Goal: Communication & Community: Participate in discussion

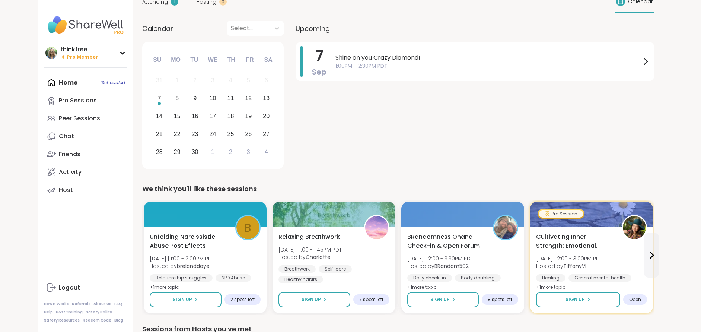
scroll to position [40, 0]
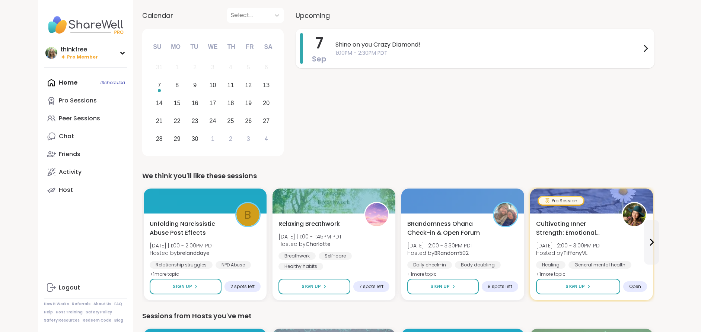
click at [372, 41] on span "Shine on you Crazy Diamond!" at bounding box center [488, 44] width 306 height 9
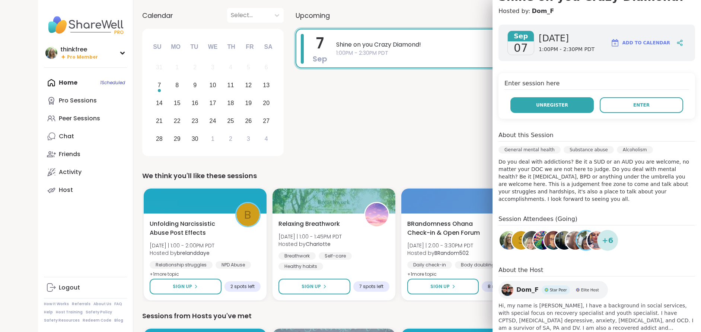
scroll to position [80, 0]
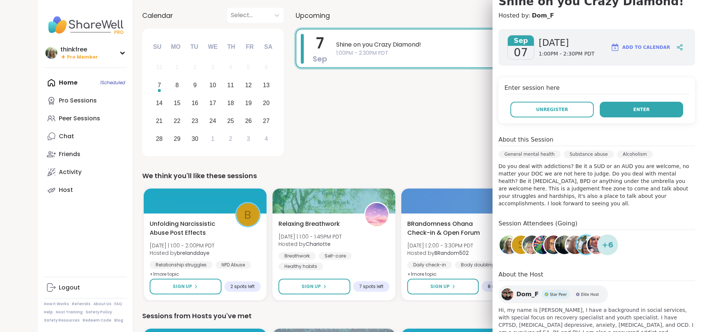
click at [644, 110] on span "Enter" at bounding box center [641, 109] width 16 height 7
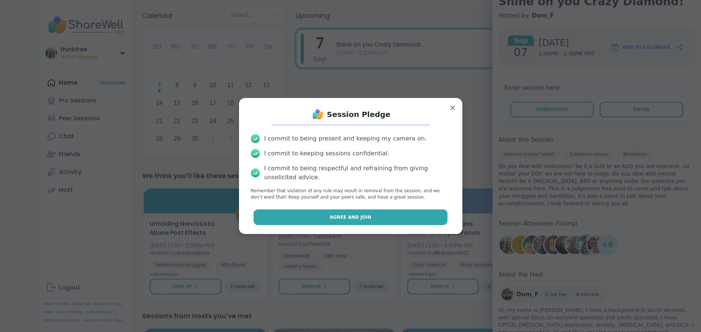
click at [360, 218] on span "Agree and Join" at bounding box center [351, 217] width 42 height 7
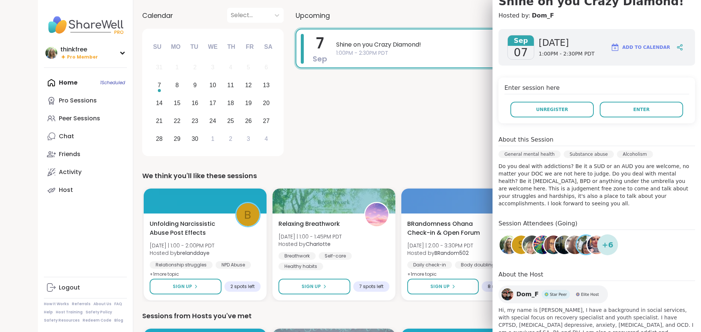
scroll to position [39, 0]
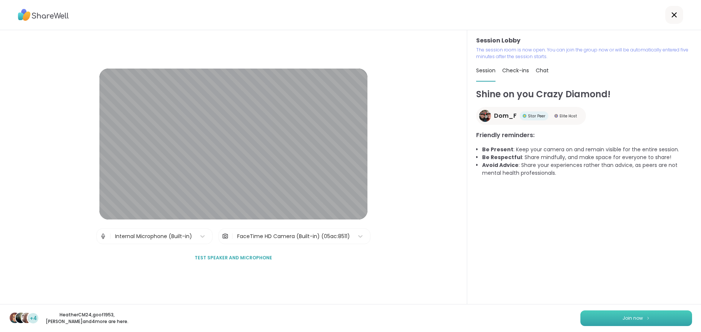
click at [628, 317] on span "Join now" at bounding box center [632, 318] width 20 height 7
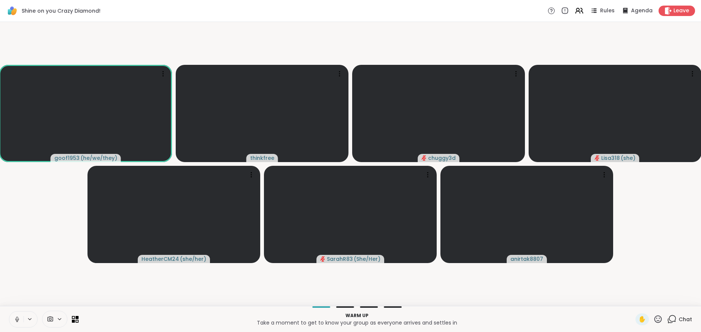
click at [16, 318] on icon at bounding box center [17, 317] width 2 height 3
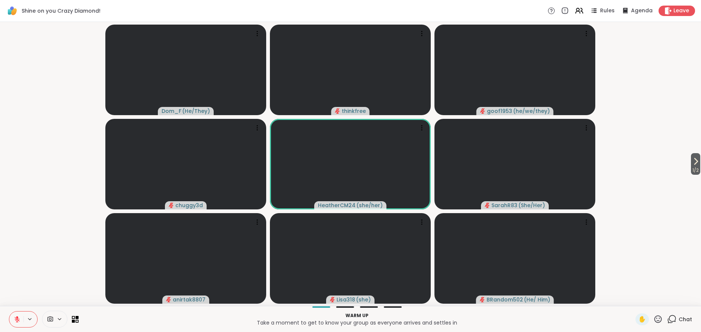
click at [16, 317] on icon at bounding box center [17, 319] width 7 height 7
click at [17, 318] on icon at bounding box center [17, 319] width 4 height 6
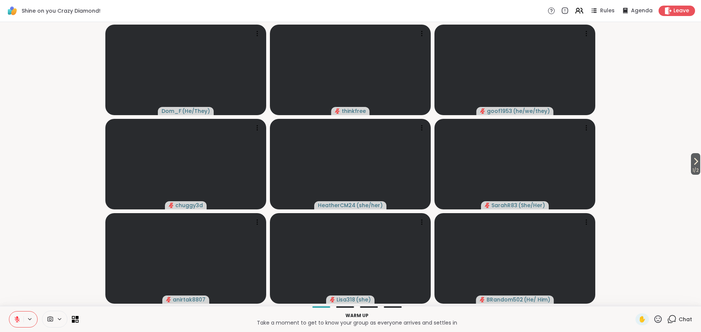
click at [16, 316] on icon at bounding box center [17, 317] width 2 height 3
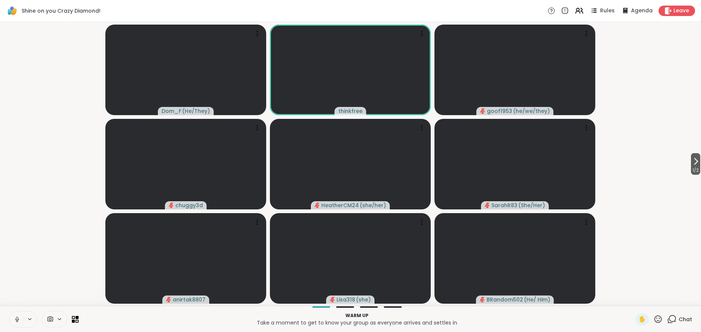
click at [15, 319] on icon at bounding box center [17, 319] width 7 height 7
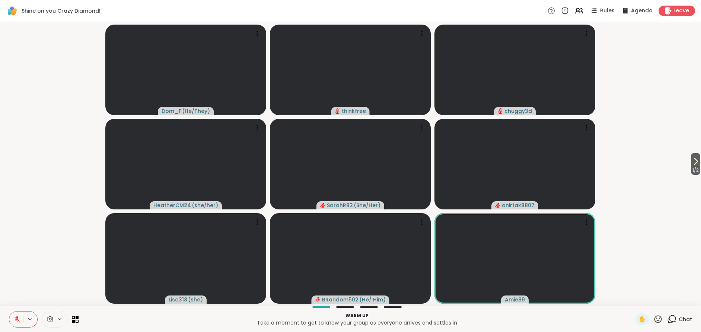
click at [682, 316] on span "Chat" at bounding box center [685, 318] width 13 height 7
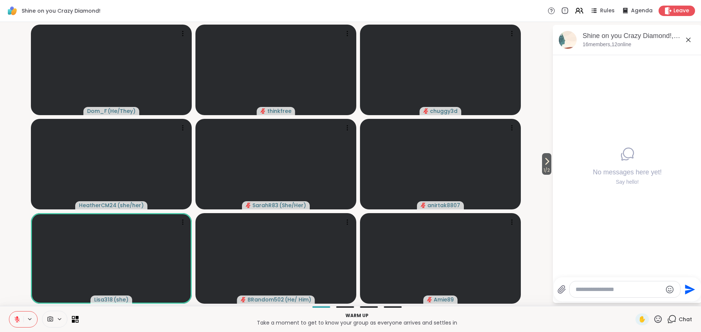
click at [607, 287] on textarea "Type your message" at bounding box center [618, 288] width 87 height 7
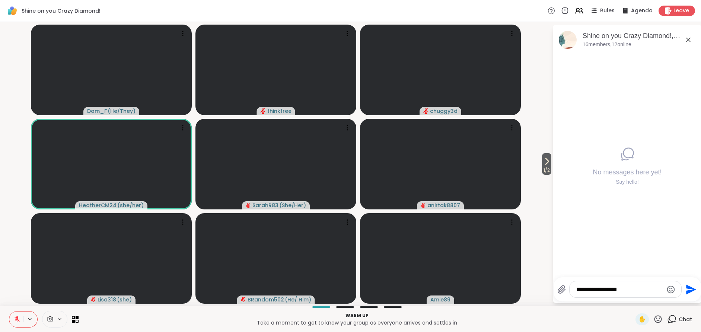
type textarea "**********"
click at [692, 290] on icon "Send" at bounding box center [691, 289] width 10 height 10
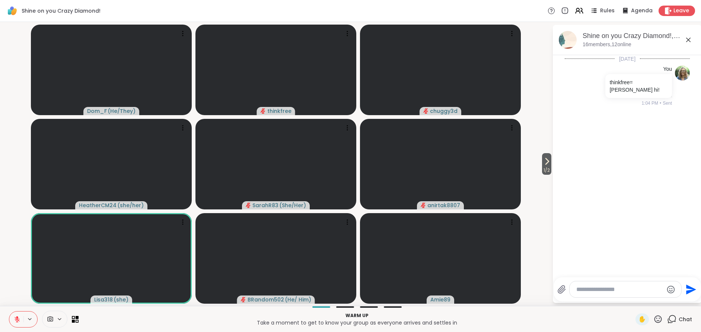
click at [689, 39] on icon at bounding box center [688, 40] width 4 height 4
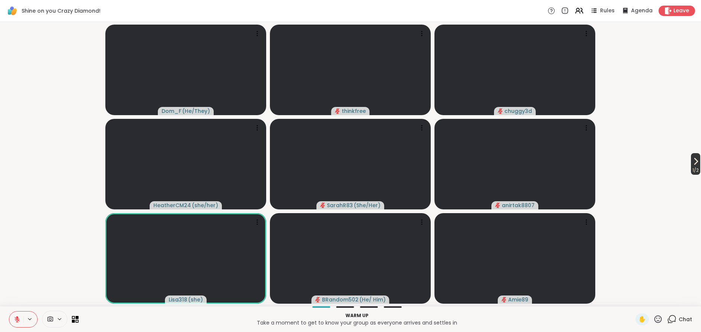
click at [692, 161] on icon at bounding box center [695, 161] width 9 height 9
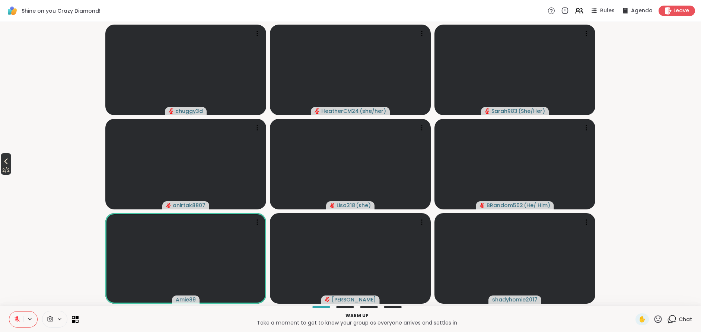
click at [5, 160] on icon at bounding box center [5, 161] width 9 height 9
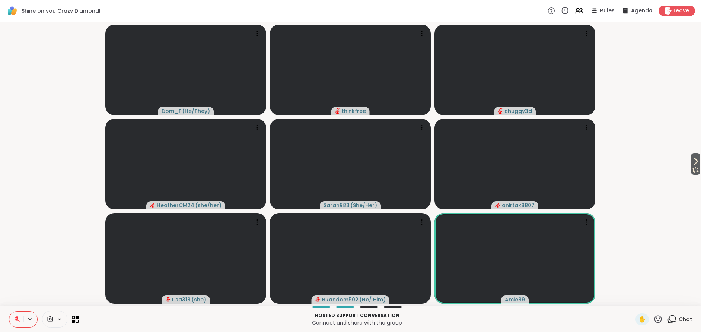
click at [14, 316] on icon at bounding box center [17, 319] width 7 height 7
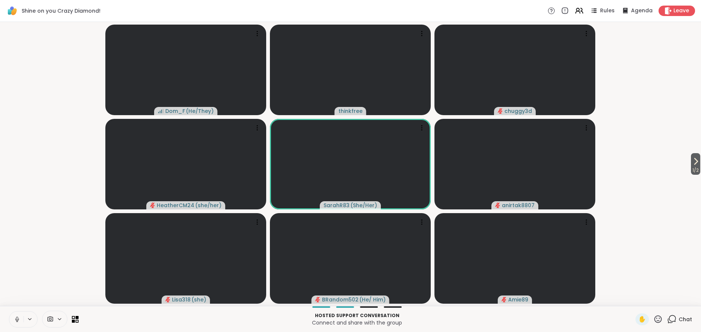
click at [13, 318] on button at bounding box center [16, 319] width 14 height 16
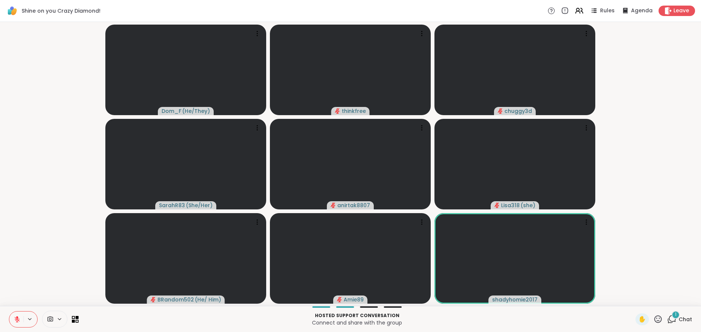
click at [678, 316] on div "1" at bounding box center [675, 314] width 8 height 8
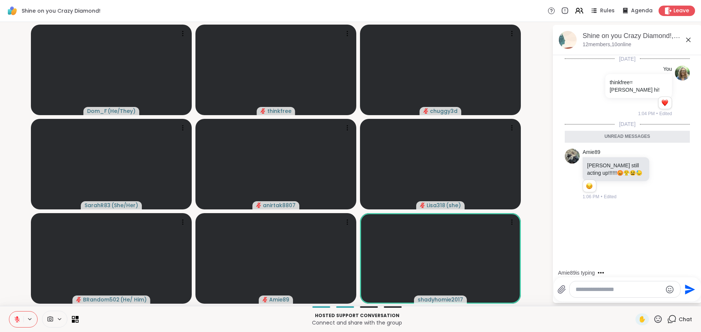
click at [688, 318] on span "Chat" at bounding box center [685, 318] width 13 height 7
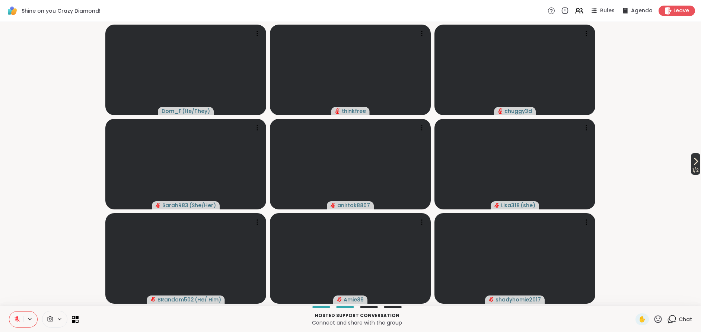
click at [695, 162] on icon at bounding box center [695, 161] width 9 height 9
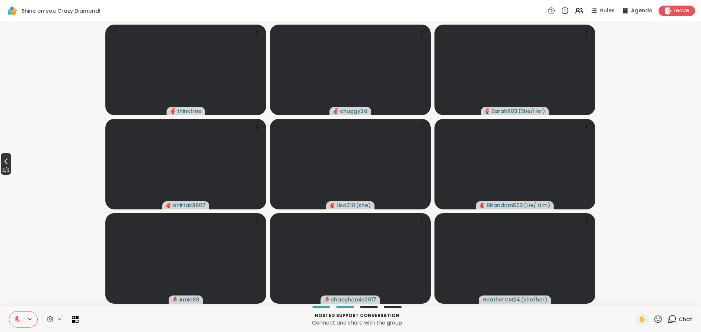
click at [7, 163] on icon at bounding box center [5, 161] width 9 height 9
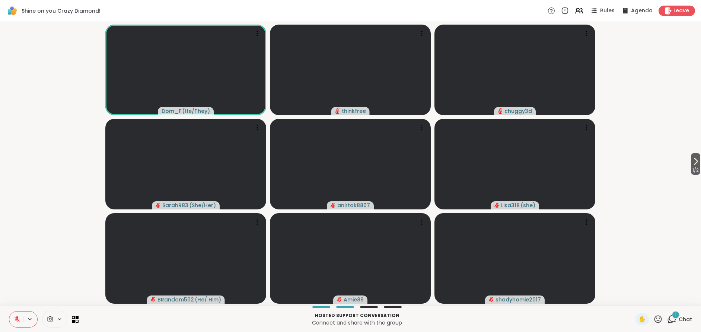
click at [683, 316] on span "Chat" at bounding box center [685, 318] width 13 height 7
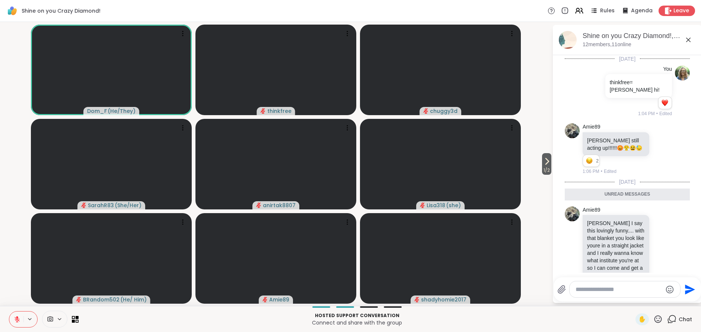
scroll to position [23, 0]
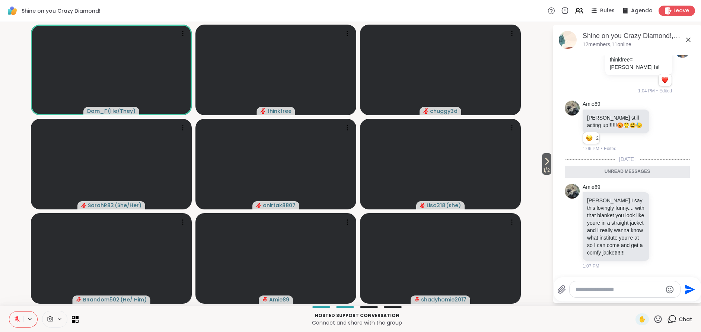
click at [686, 318] on span "Chat" at bounding box center [685, 318] width 13 height 7
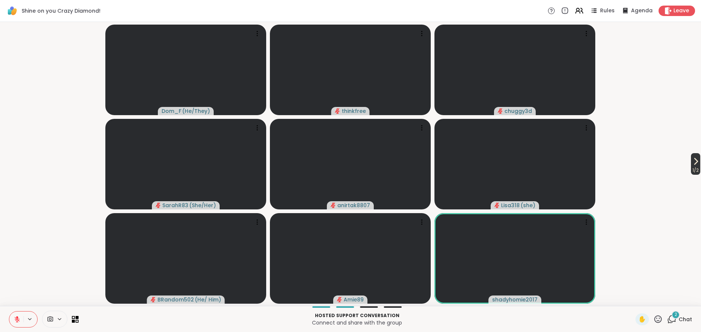
click at [692, 163] on icon at bounding box center [695, 161] width 9 height 9
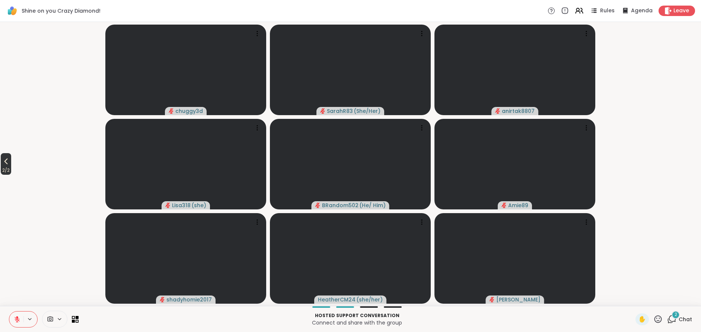
click at [7, 161] on icon at bounding box center [5, 161] width 9 height 9
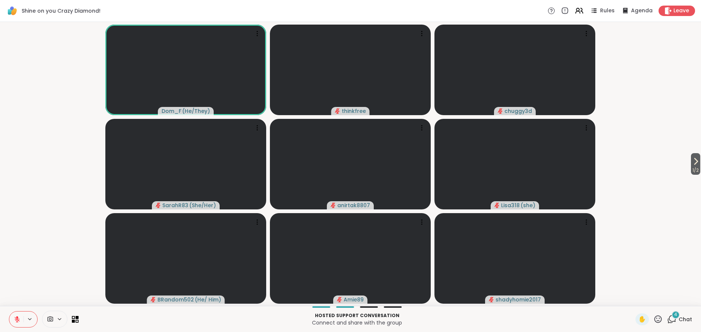
click at [658, 319] on icon at bounding box center [657, 318] width 9 height 9
click at [635, 300] on span "❤️" at bounding box center [635, 299] width 7 height 9
click at [13, 317] on button at bounding box center [16, 319] width 14 height 16
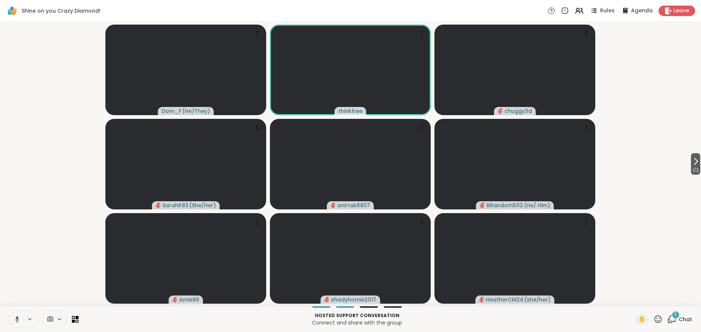
click at [15, 318] on icon at bounding box center [16, 319] width 7 height 7
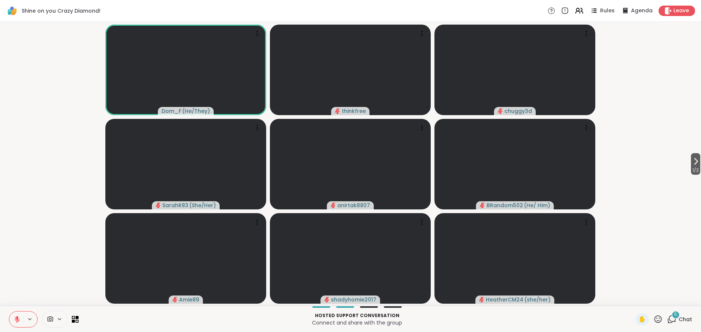
click at [658, 319] on icon at bounding box center [657, 318] width 9 height 9
click at [635, 299] on span "❤️" at bounding box center [635, 299] width 7 height 9
click at [694, 161] on icon at bounding box center [695, 161] width 9 height 9
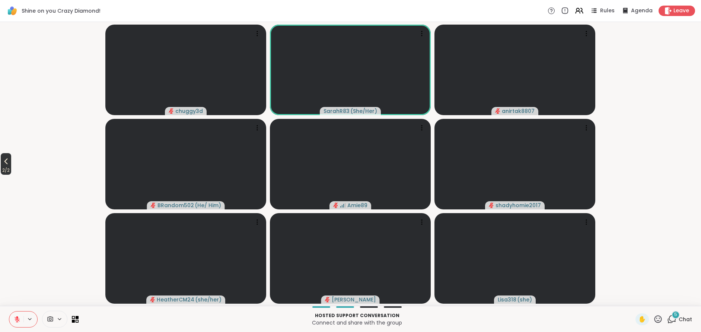
click at [4, 164] on icon at bounding box center [5, 161] width 9 height 9
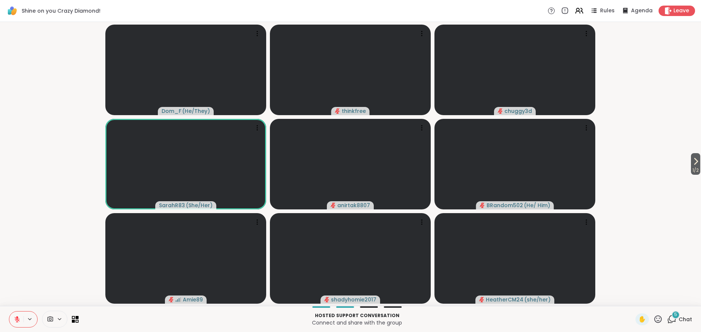
click at [682, 317] on span "Chat" at bounding box center [685, 318] width 13 height 7
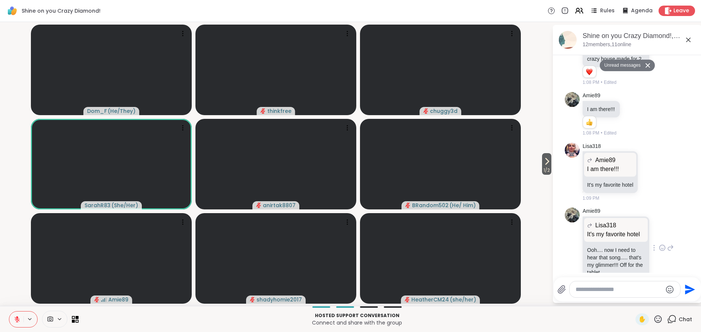
scroll to position [429, 0]
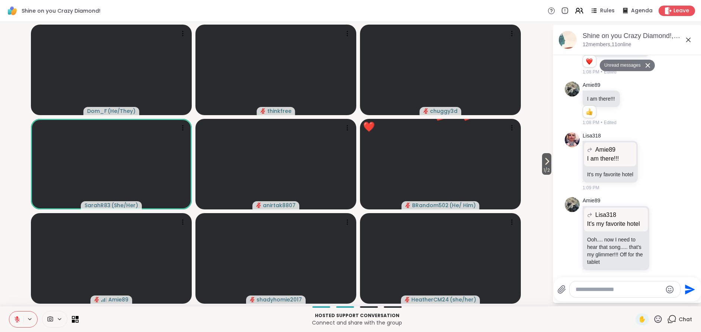
click at [656, 318] on icon at bounding box center [657, 318] width 9 height 9
click at [636, 296] on span "❤️" at bounding box center [635, 299] width 7 height 9
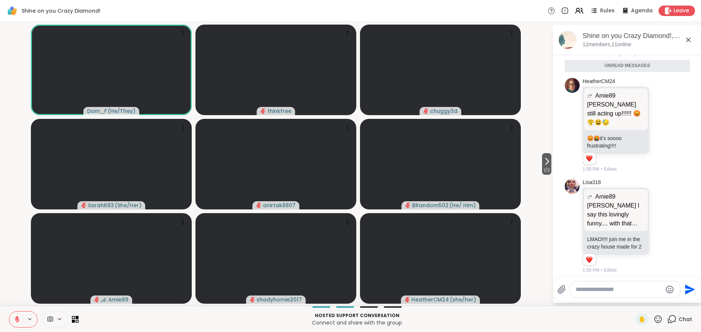
scroll to position [200, 0]
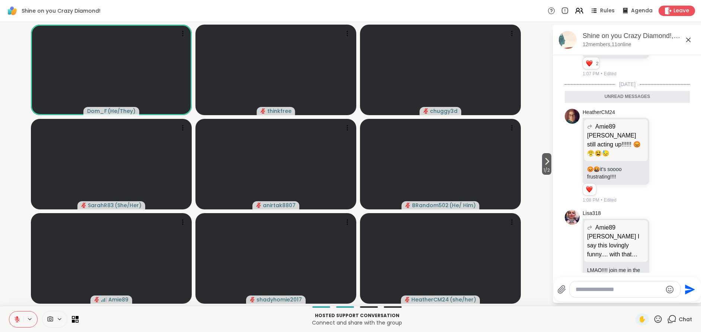
click at [688, 39] on icon at bounding box center [688, 40] width 4 height 4
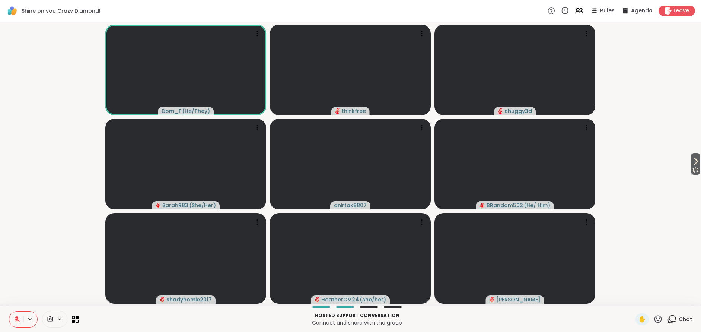
click at [659, 318] on icon at bounding box center [657, 318] width 7 height 7
click at [635, 297] on span "❤️" at bounding box center [635, 299] width 7 height 9
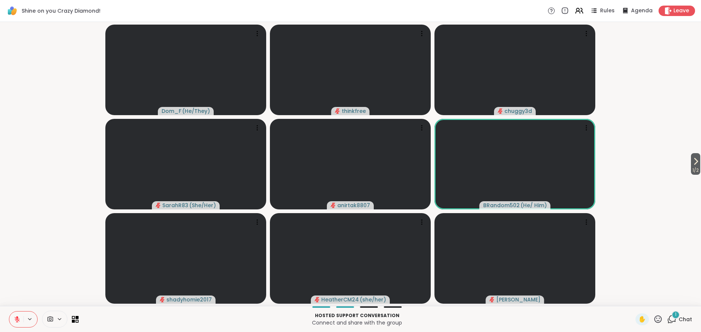
click at [660, 318] on icon at bounding box center [657, 318] width 9 height 9
click at [670, 299] on span "🌟" at bounding box center [668, 299] width 7 height 9
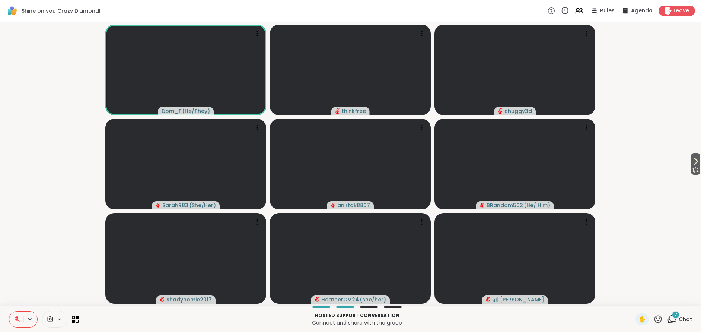
click at [679, 315] on div "2" at bounding box center [675, 314] width 8 height 8
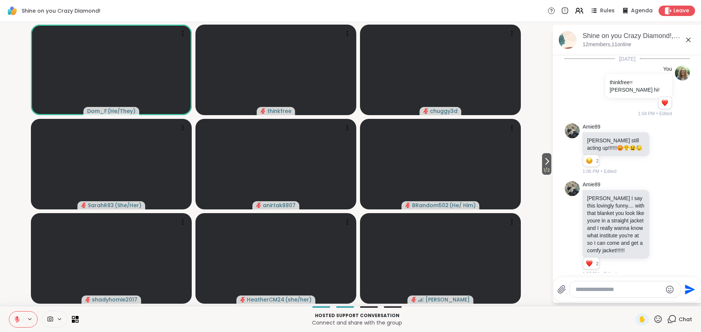
scroll to position [523, 0]
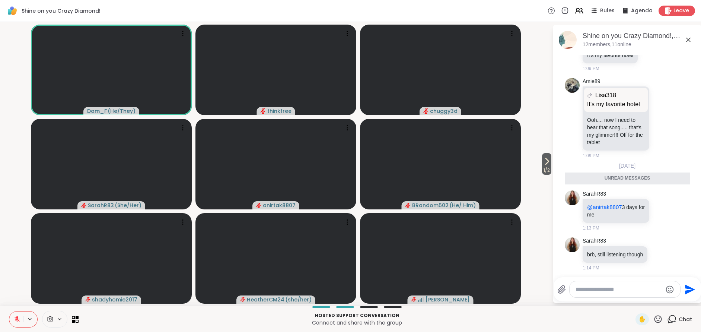
click at [683, 318] on span "Chat" at bounding box center [685, 318] width 13 height 7
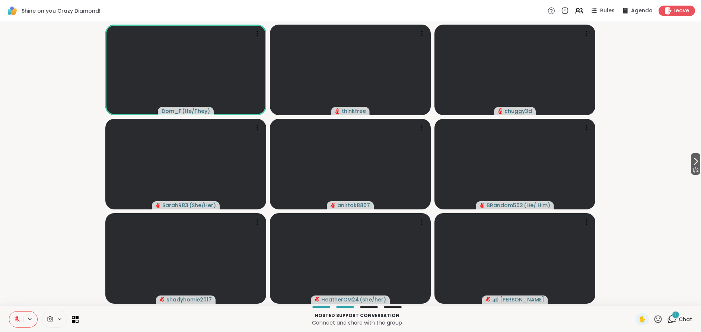
click at [681, 316] on span "Chat" at bounding box center [685, 318] width 13 height 7
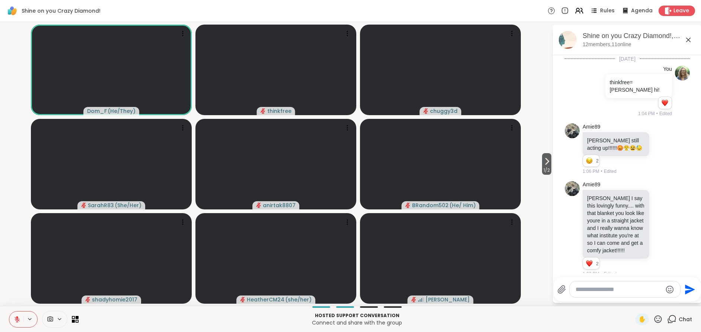
scroll to position [573, 0]
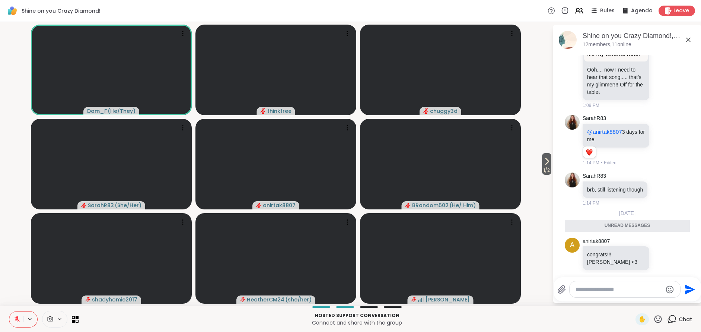
click at [686, 318] on span "Chat" at bounding box center [685, 318] width 13 height 7
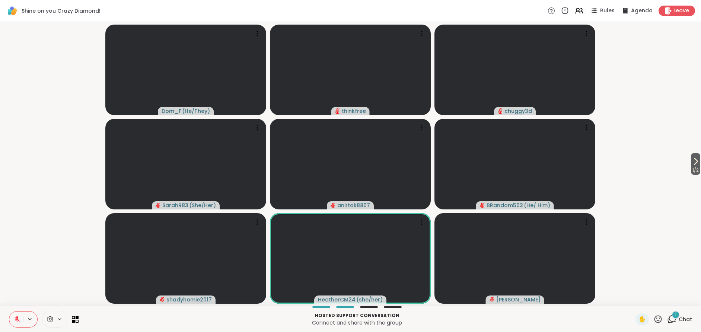
click at [683, 319] on span "Chat" at bounding box center [685, 318] width 13 height 7
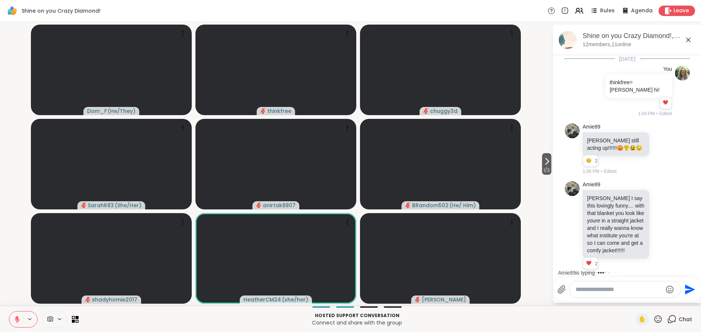
scroll to position [623, 0]
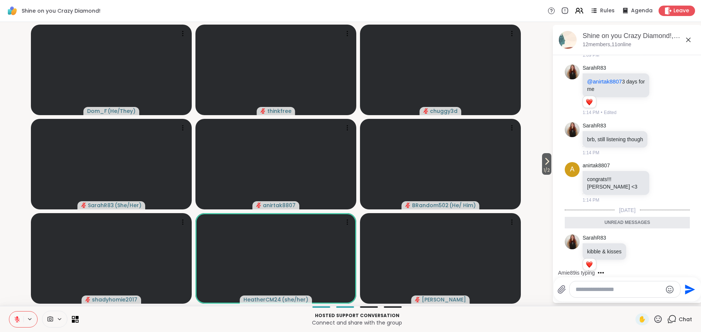
click at [683, 319] on span "Chat" at bounding box center [685, 318] width 13 height 7
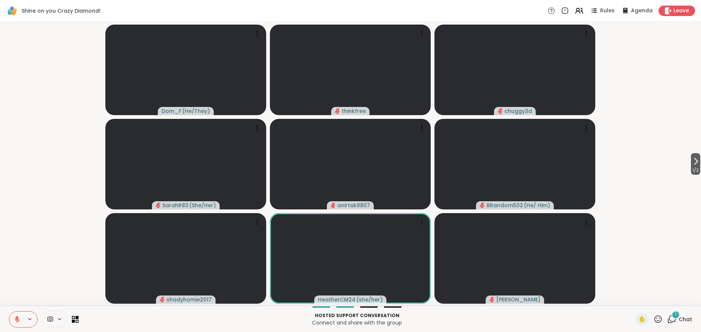
click at [659, 318] on icon at bounding box center [657, 318] width 9 height 9
click at [634, 297] on span "❤️" at bounding box center [635, 299] width 7 height 9
click at [684, 319] on span "Chat" at bounding box center [685, 318] width 13 height 7
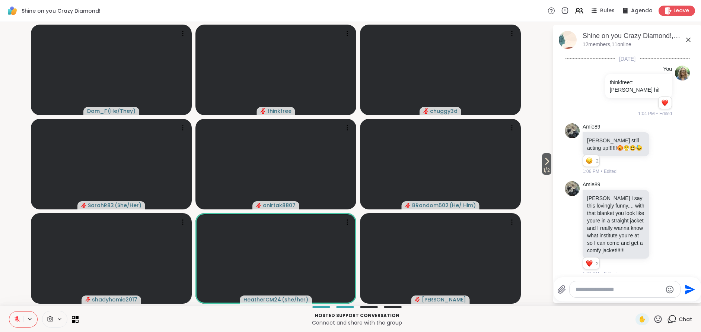
scroll to position [671, 0]
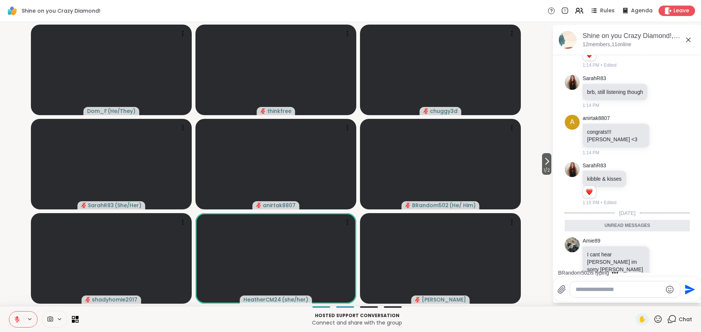
click at [684, 318] on span "Chat" at bounding box center [685, 318] width 13 height 7
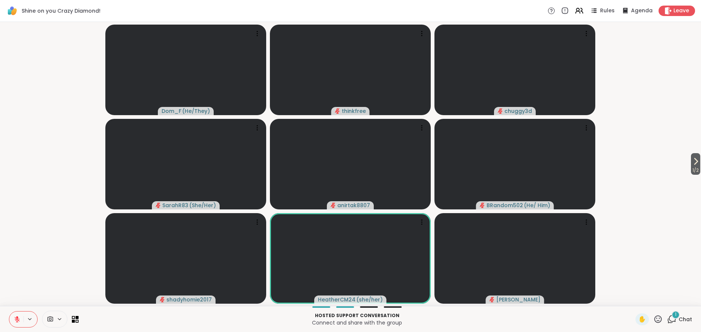
click at [678, 316] on div "1" at bounding box center [675, 314] width 8 height 8
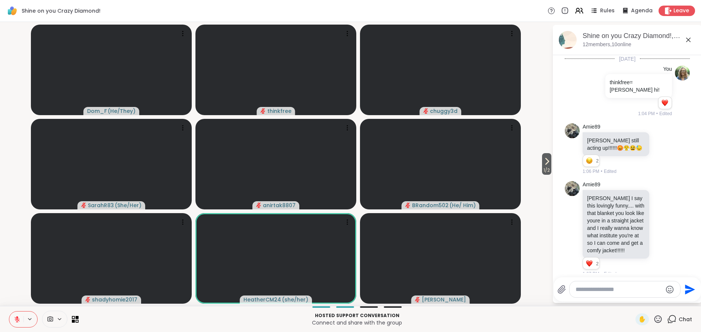
scroll to position [754, 0]
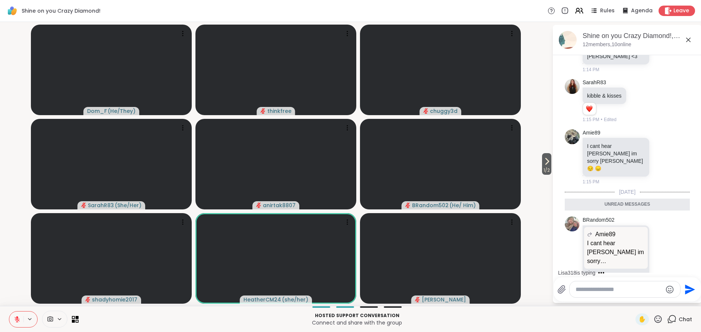
click at [680, 317] on span "Chat" at bounding box center [685, 318] width 13 height 7
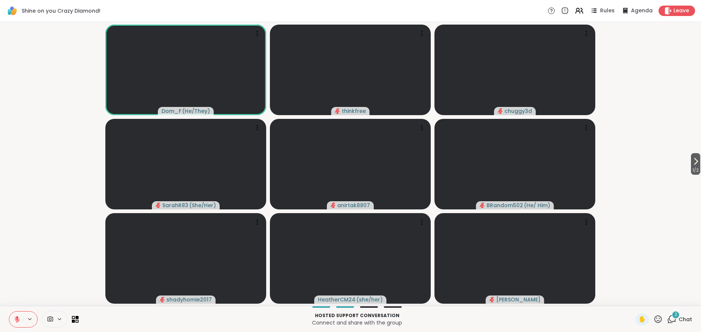
click at [682, 316] on span "Chat" at bounding box center [685, 318] width 13 height 7
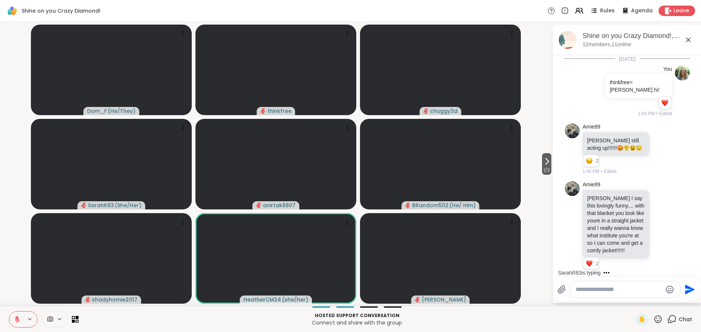
scroll to position [930, 0]
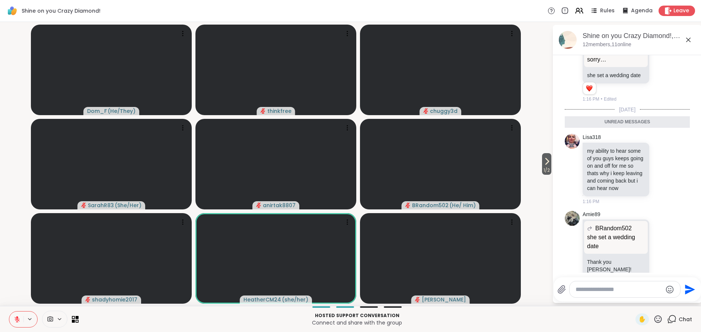
click at [682, 316] on span "Chat" at bounding box center [685, 318] width 13 height 7
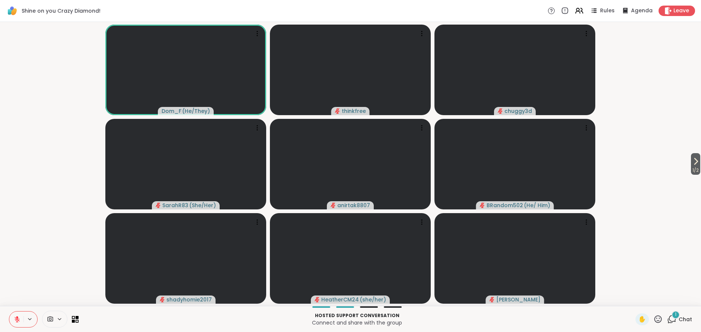
click at [683, 316] on span "Chat" at bounding box center [685, 318] width 13 height 7
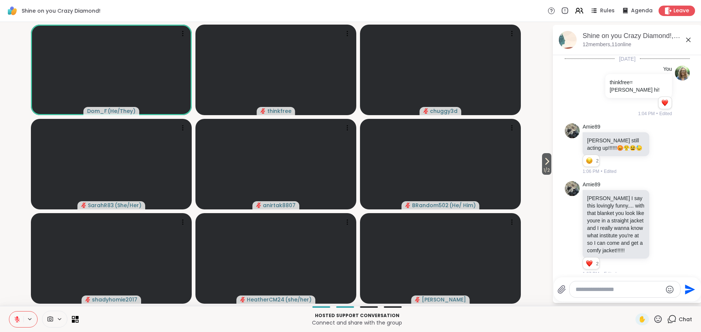
scroll to position [992, 0]
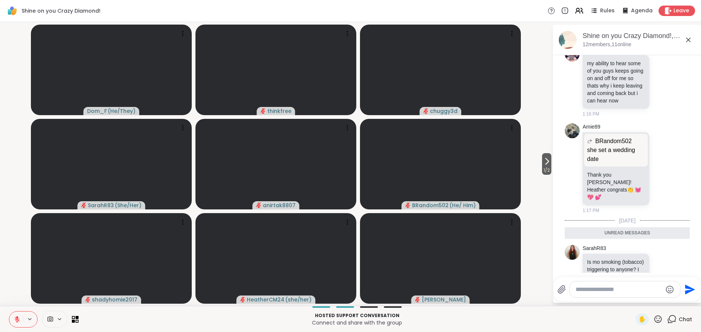
click at [683, 316] on span "Chat" at bounding box center [685, 318] width 13 height 7
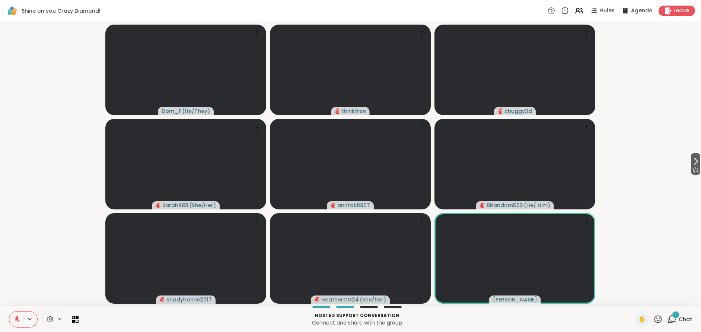
click at [683, 316] on span "Chat" at bounding box center [685, 318] width 13 height 7
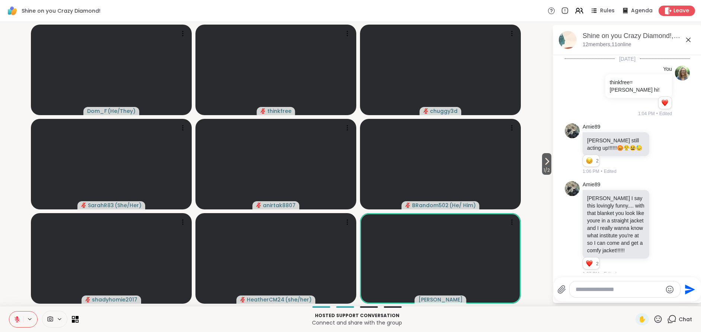
scroll to position [1100, 0]
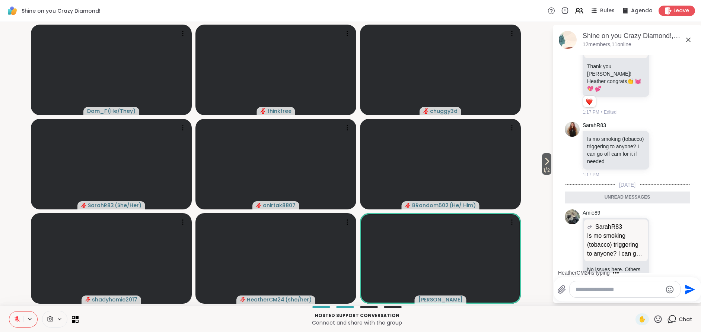
click at [686, 317] on span "Chat" at bounding box center [685, 318] width 13 height 7
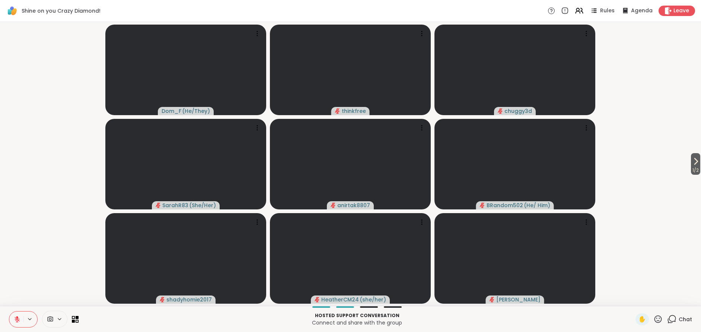
click at [658, 318] on icon at bounding box center [657, 318] width 9 height 9
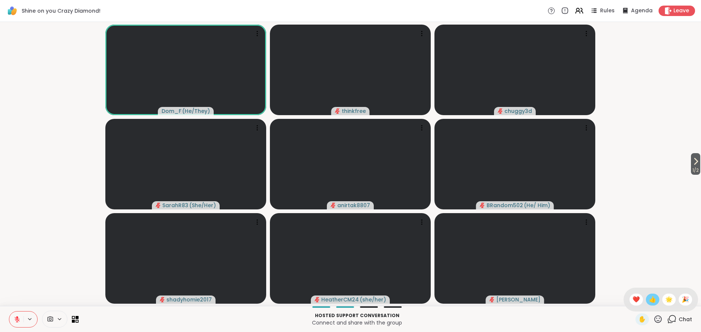
click at [653, 300] on span "👍" at bounding box center [652, 299] width 7 height 9
click at [691, 168] on span "1 / 2" at bounding box center [695, 170] width 9 height 9
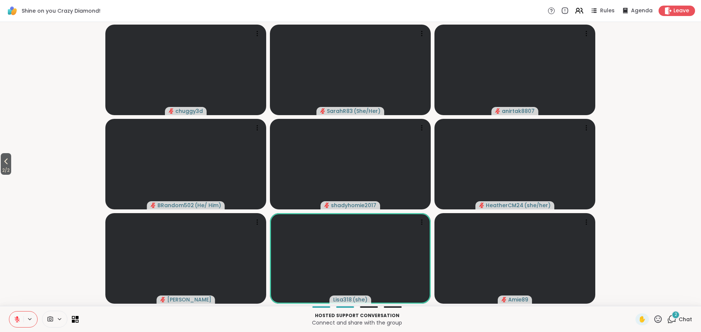
click at [680, 318] on span "Chat" at bounding box center [685, 318] width 13 height 7
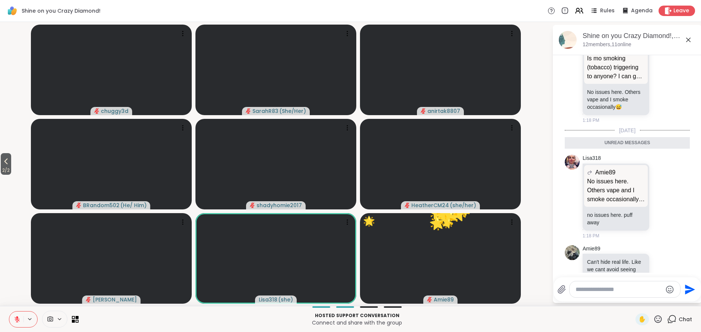
scroll to position [1263, 0]
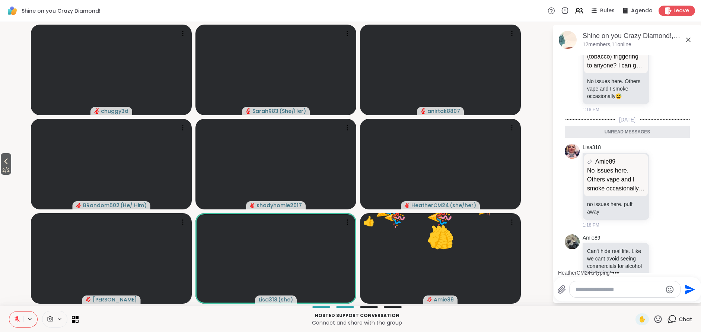
click at [681, 318] on span "Chat" at bounding box center [685, 318] width 13 height 7
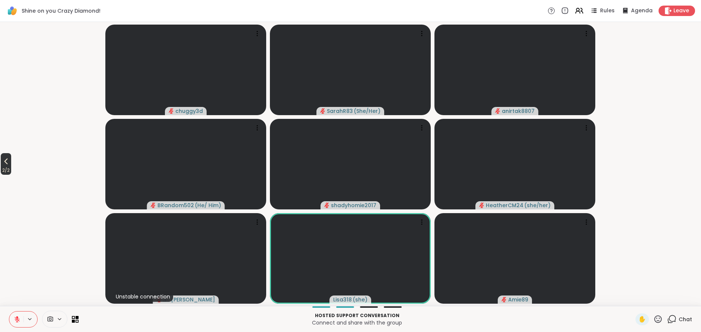
click at [5, 159] on icon at bounding box center [5, 161] width 9 height 9
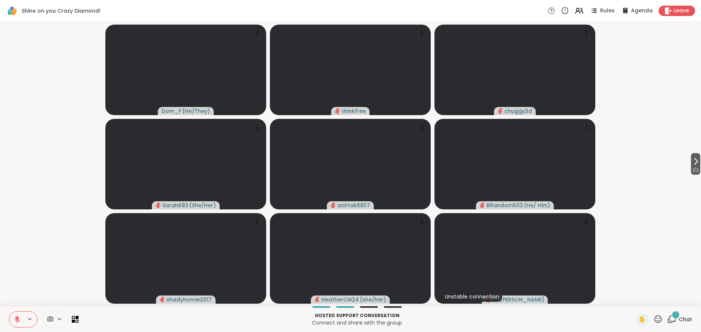
click at [683, 318] on span "Chat" at bounding box center [685, 318] width 13 height 7
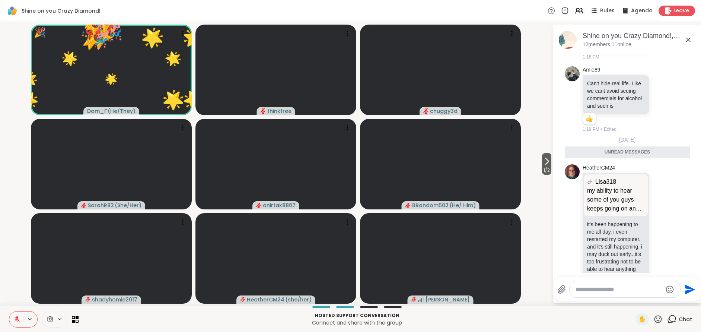
scroll to position [1416, 0]
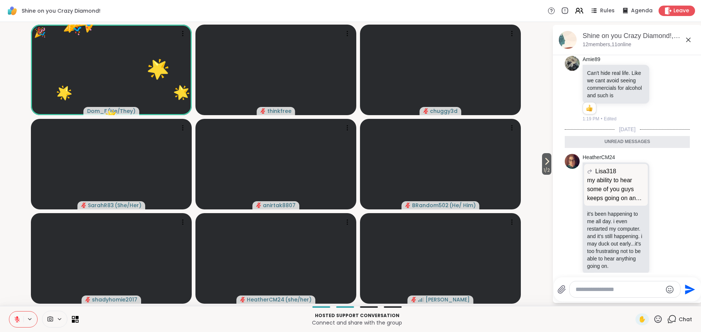
click at [682, 317] on span "Chat" at bounding box center [685, 318] width 13 height 7
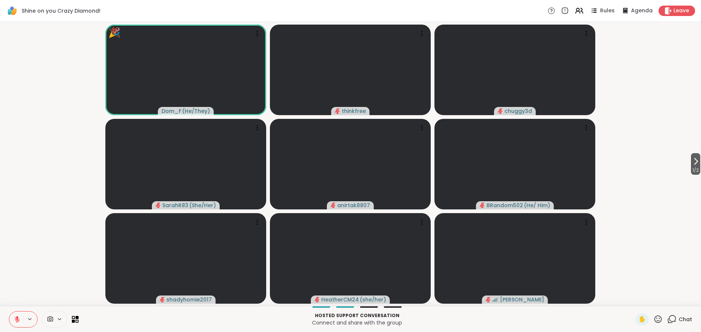
click at [656, 318] on icon at bounding box center [657, 318] width 9 height 9
click at [682, 299] on span "🎉" at bounding box center [685, 299] width 7 height 9
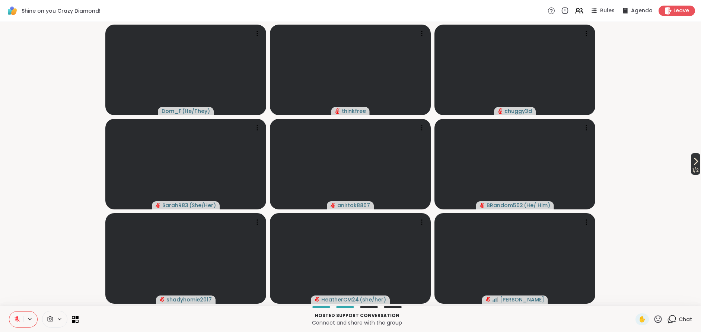
click at [691, 162] on icon at bounding box center [695, 161] width 9 height 9
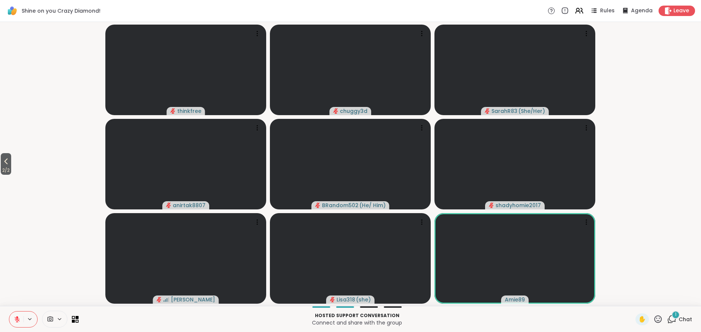
click at [677, 316] on div "1" at bounding box center [675, 314] width 8 height 8
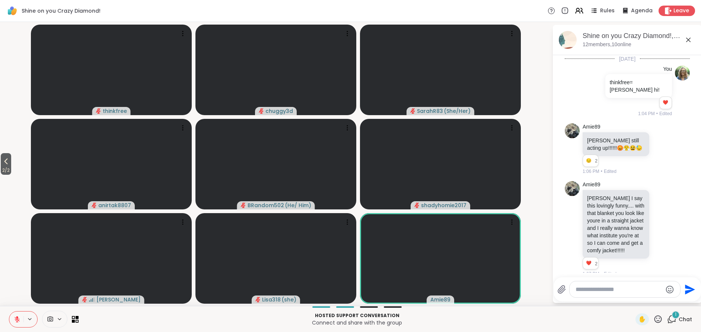
scroll to position [1456, 0]
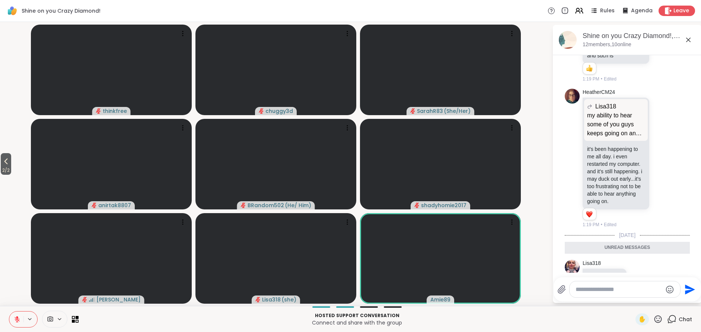
click at [678, 317] on div "Chat" at bounding box center [679, 319] width 25 height 12
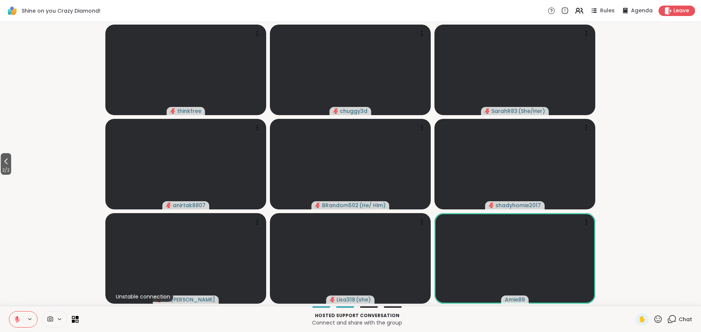
click at [656, 317] on icon at bounding box center [657, 318] width 9 height 9
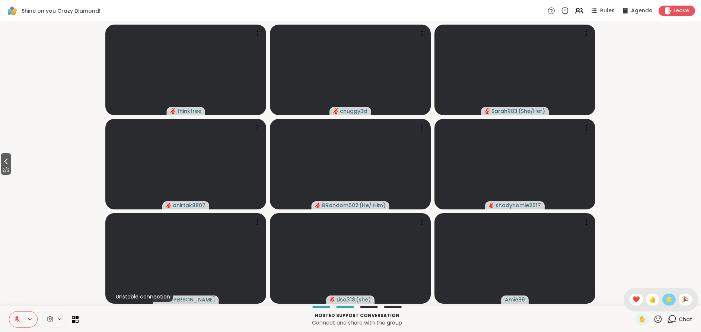
click at [669, 299] on span "🌟" at bounding box center [668, 299] width 7 height 9
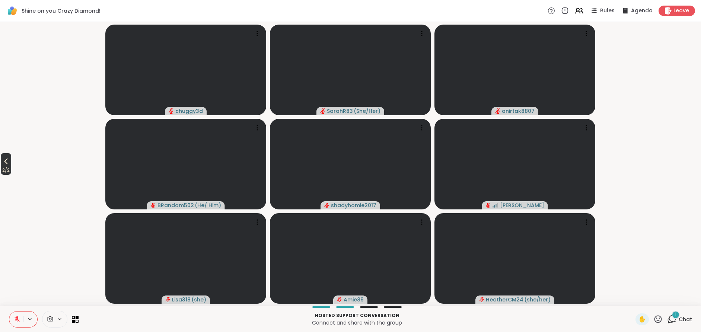
click at [8, 160] on icon at bounding box center [5, 161] width 9 height 9
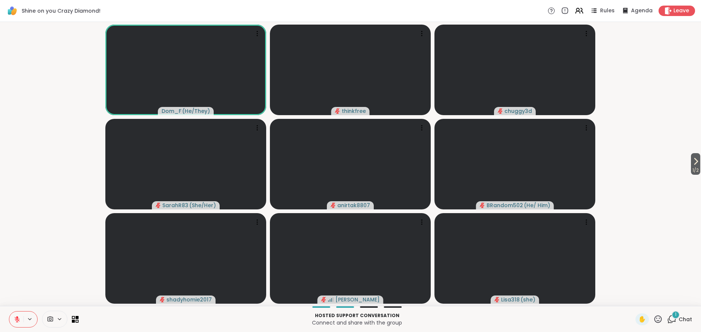
click at [682, 317] on span "Chat" at bounding box center [685, 318] width 13 height 7
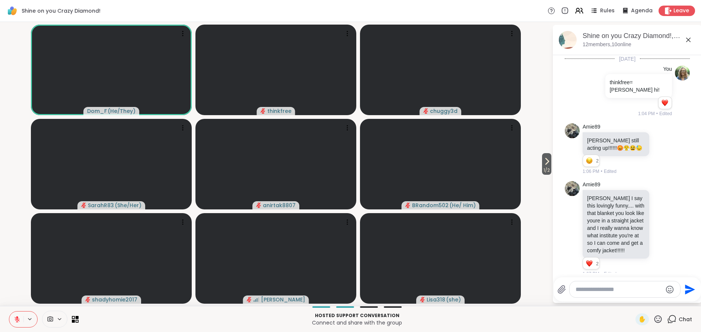
scroll to position [1496, 0]
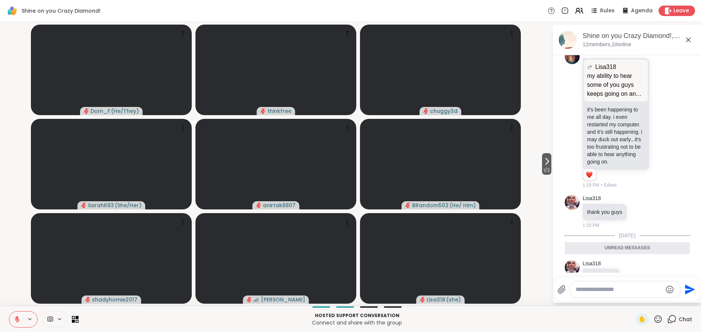
click at [632, 272] on icon at bounding box center [632, 275] width 7 height 7
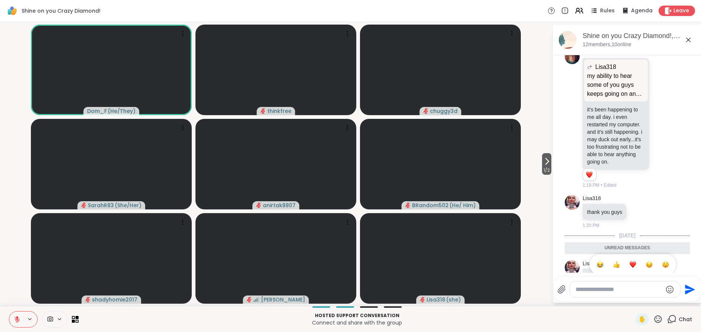
click at [632, 261] on div "Select Reaction: Heart" at bounding box center [632, 264] width 7 height 7
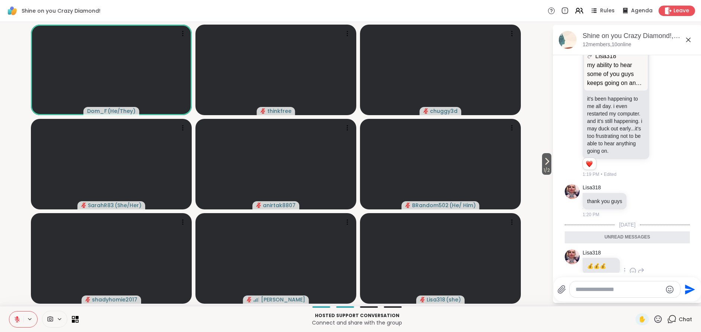
click at [683, 318] on span "Chat" at bounding box center [685, 318] width 13 height 7
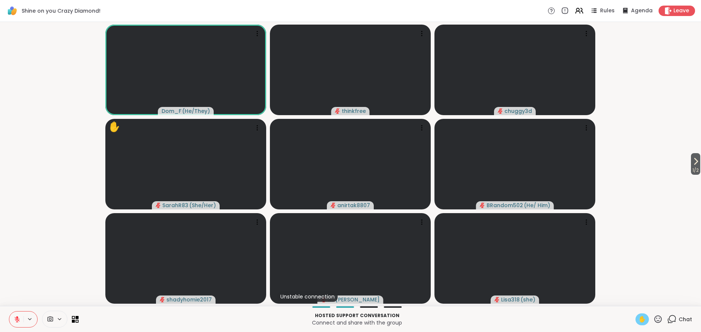
click at [642, 318] on span "✋" at bounding box center [641, 319] width 7 height 9
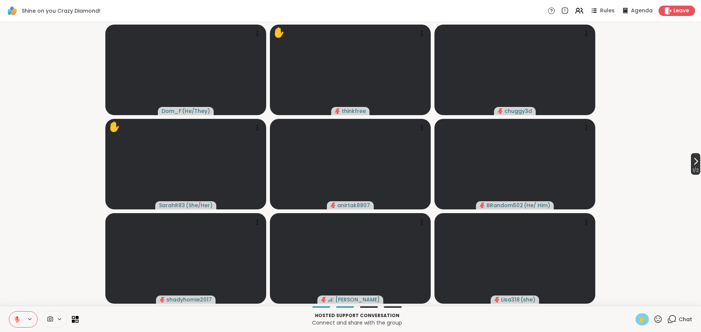
click at [695, 161] on icon at bounding box center [695, 161] width 9 height 9
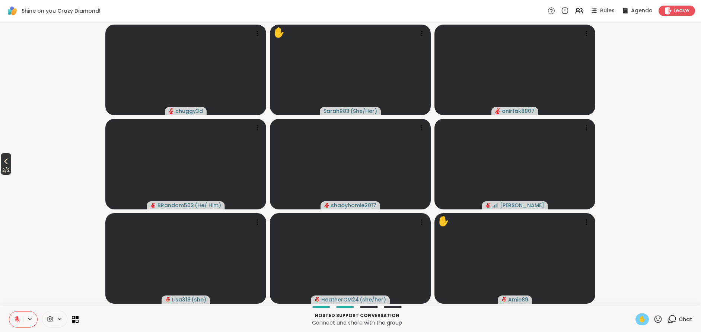
click at [7, 160] on icon at bounding box center [5, 161] width 9 height 9
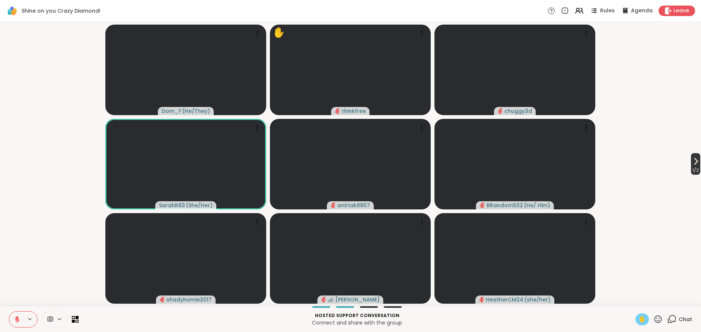
click at [691, 160] on icon at bounding box center [695, 161] width 9 height 9
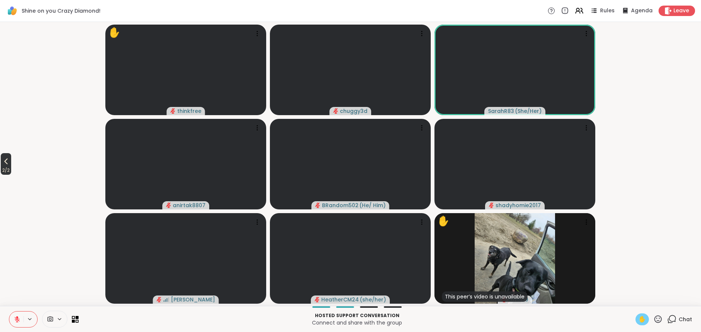
click at [7, 159] on icon at bounding box center [5, 161] width 9 height 9
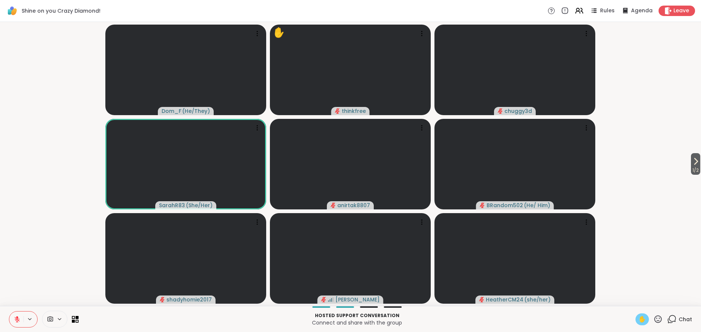
click at [682, 316] on span "Chat" at bounding box center [685, 318] width 13 height 7
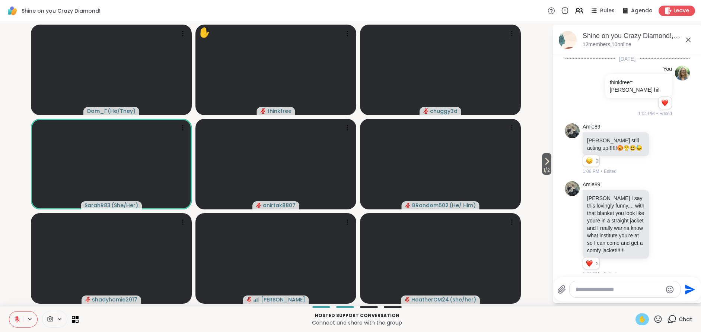
click at [593, 290] on textarea "Type your message" at bounding box center [618, 288] width 87 height 7
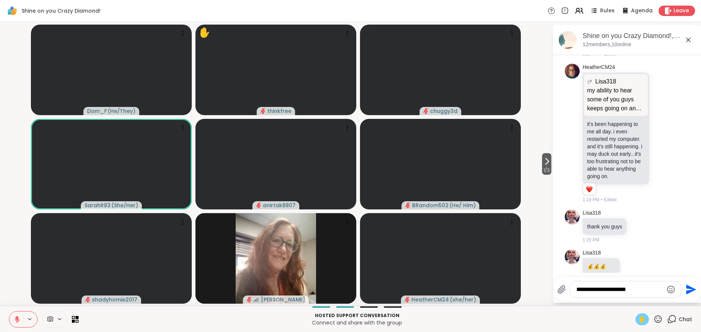
type textarea "**********"
click at [690, 288] on icon "Send" at bounding box center [691, 289] width 10 height 10
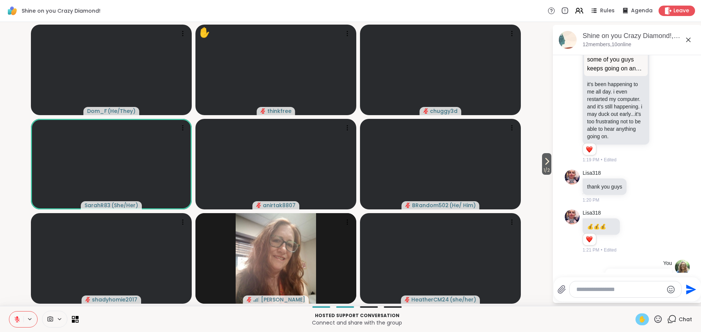
click at [688, 38] on icon at bounding box center [688, 39] width 9 height 9
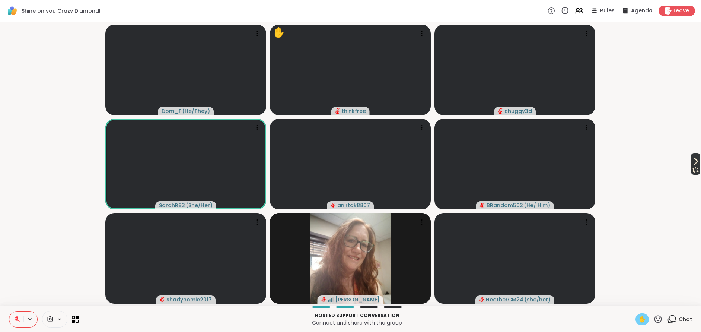
click at [693, 162] on icon at bounding box center [695, 161] width 9 height 9
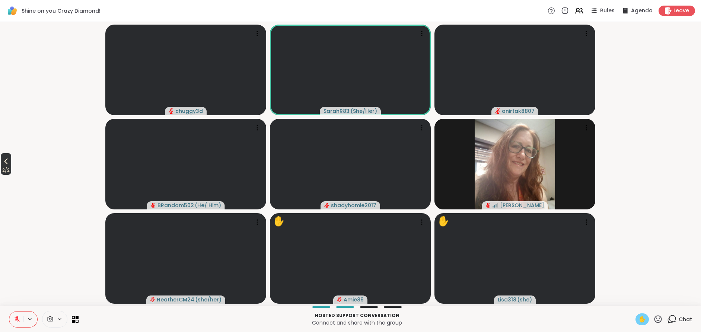
click at [7, 161] on icon at bounding box center [5, 161] width 9 height 9
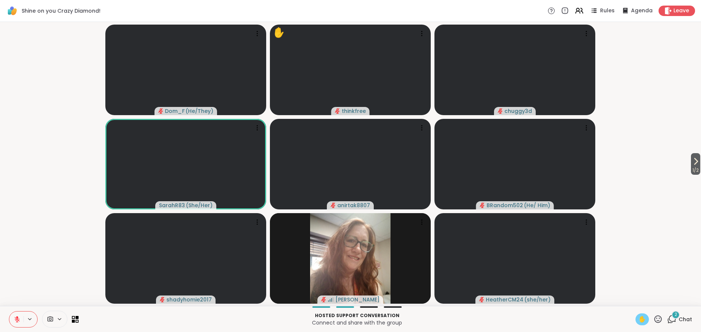
click at [680, 318] on span "Chat" at bounding box center [685, 318] width 13 height 7
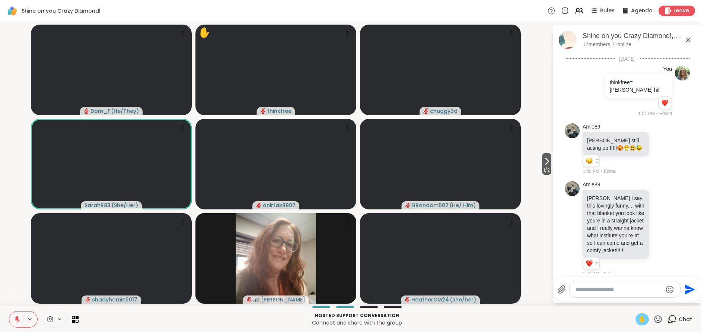
scroll to position [1670, 0]
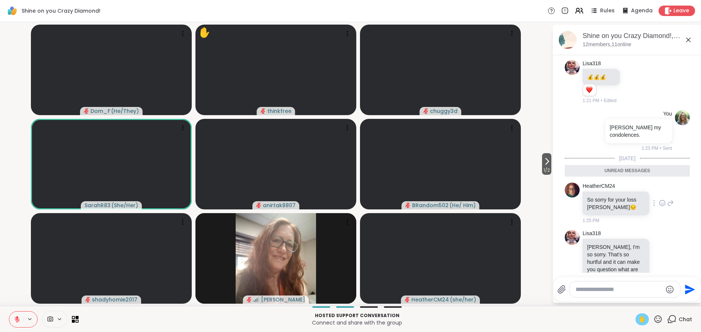
click at [660, 199] on icon at bounding box center [662, 202] width 7 height 7
click at [619, 188] on div "Select Reaction: Sad" at bounding box center [619, 191] width 7 height 7
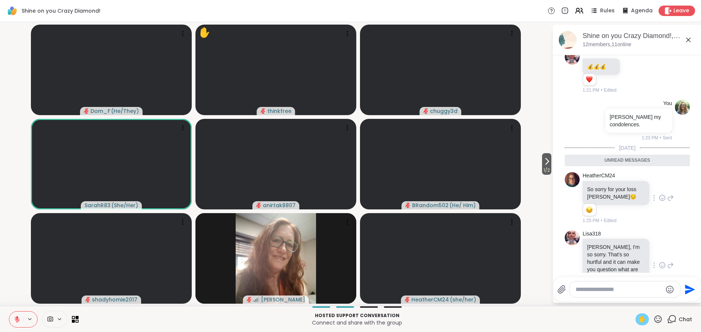
click at [661, 264] on icon at bounding box center [661, 264] width 0 height 0
click at [621, 250] on div "Select Reaction: Sad" at bounding box center [619, 253] width 7 height 7
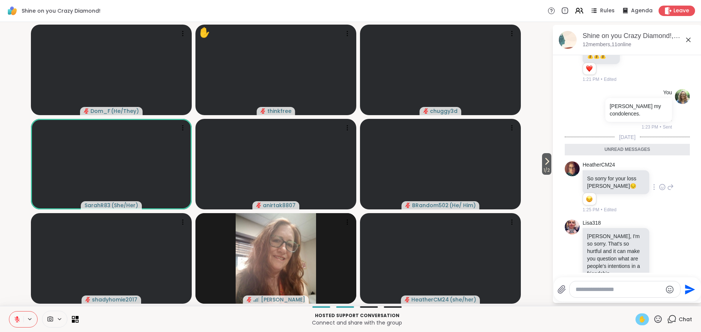
click at [690, 288] on icon "Send" at bounding box center [689, 289] width 12 height 12
click at [685, 319] on span "Chat" at bounding box center [685, 318] width 13 height 7
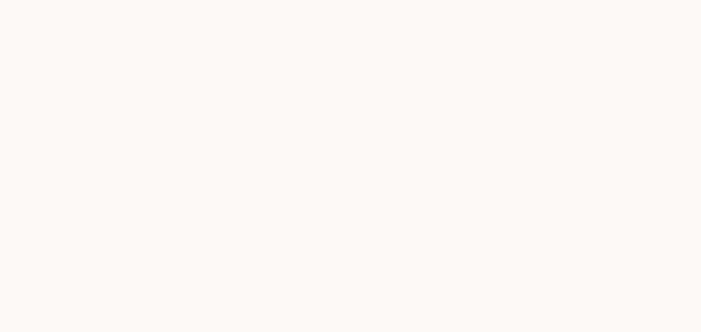
click at [641, 317] on body "*" at bounding box center [350, 166] width 701 height 332
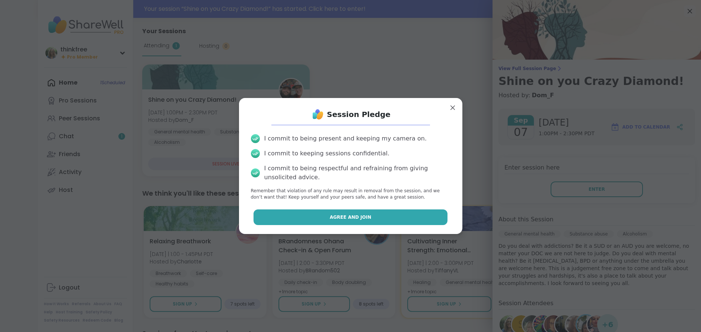
click at [324, 216] on button "Agree and Join" at bounding box center [350, 217] width 194 height 16
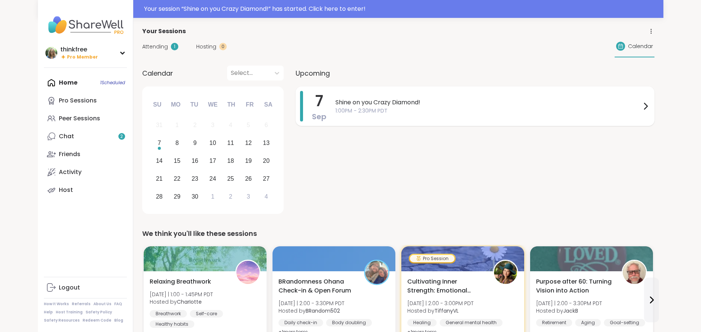
click at [414, 110] on span "1:00PM - 2:30PM PDT" at bounding box center [488, 111] width 306 height 8
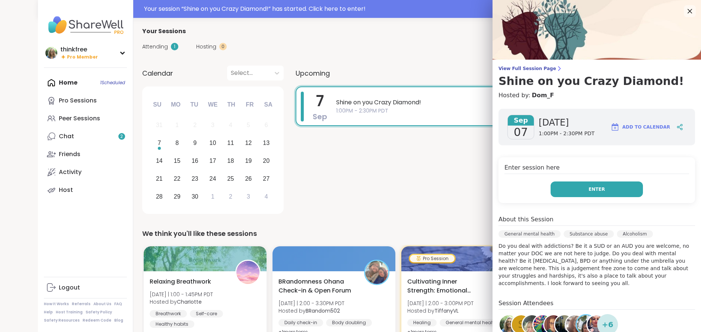
click at [609, 191] on button "Enter" at bounding box center [597, 189] width 92 height 16
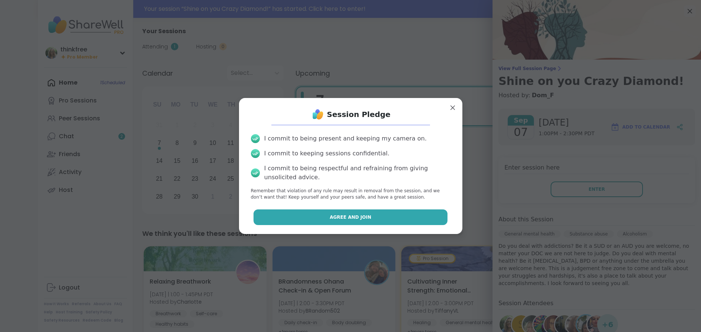
drag, startPoint x: 346, startPoint y: 216, endPoint x: 701, endPoint y: 226, distance: 354.5
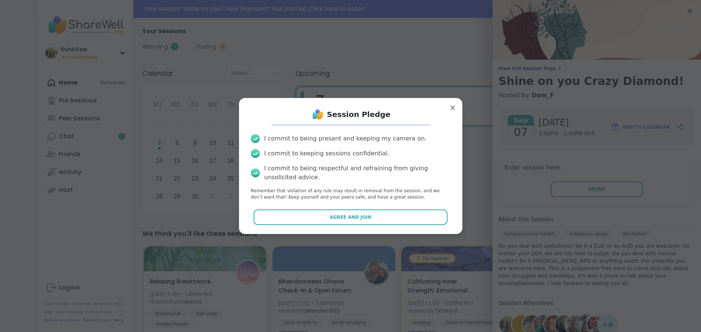
click at [346, 216] on span "Agree and Join" at bounding box center [351, 217] width 42 height 7
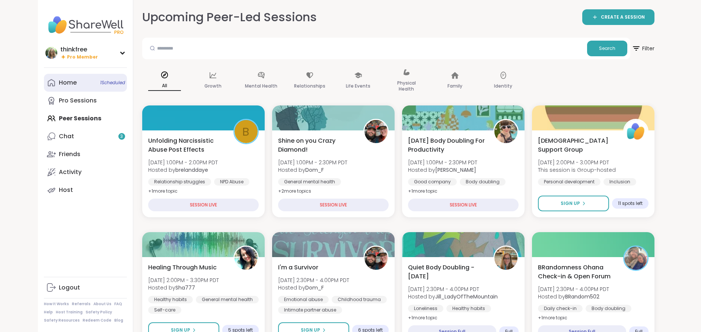
click at [94, 81] on link "Home 1 Scheduled" at bounding box center [85, 83] width 83 height 18
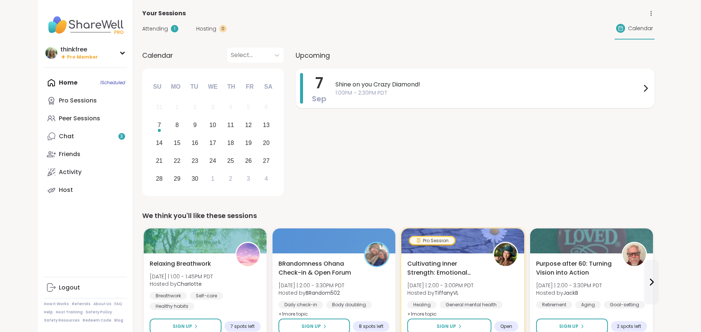
click at [646, 87] on icon at bounding box center [645, 88] width 3 height 6
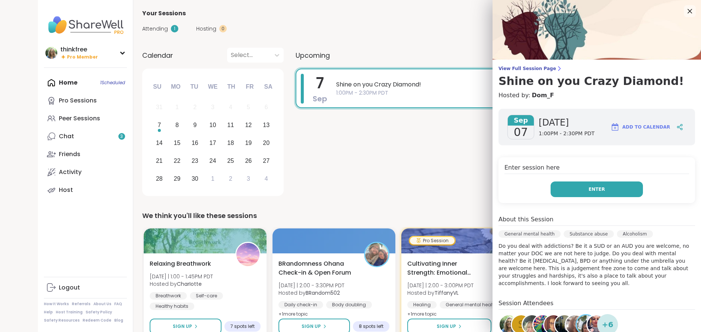
click at [588, 188] on button "Enter" at bounding box center [597, 189] width 92 height 16
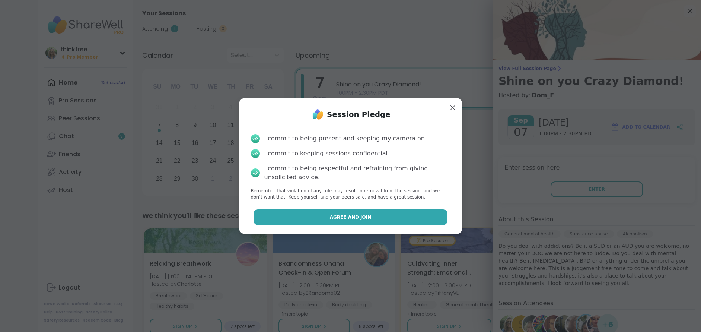
click at [356, 216] on span "Agree and Join" at bounding box center [351, 217] width 42 height 7
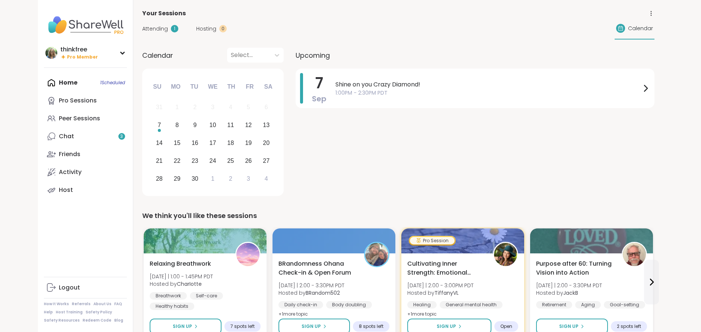
click at [152, 27] on span "Attending" at bounding box center [155, 29] width 26 height 8
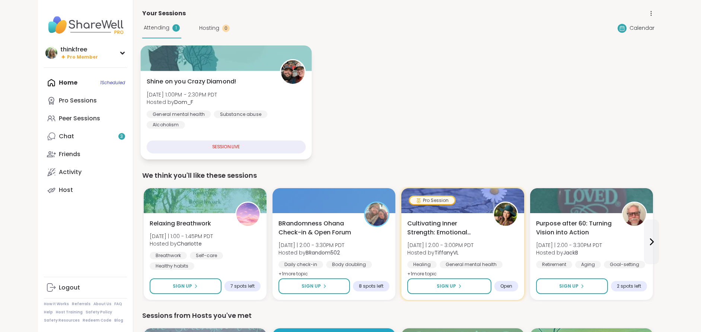
click at [218, 81] on span "Shine on you Crazy Diamond!" at bounding box center [191, 81] width 90 height 9
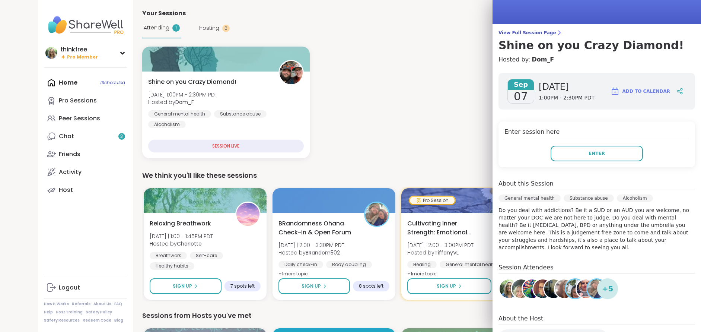
scroll to position [39, 0]
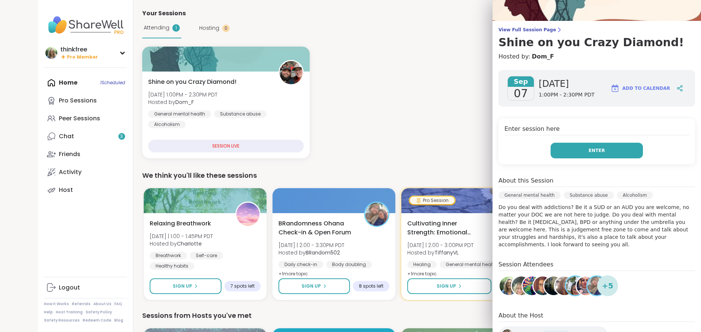
click at [586, 149] on button "Enter" at bounding box center [597, 151] width 92 height 16
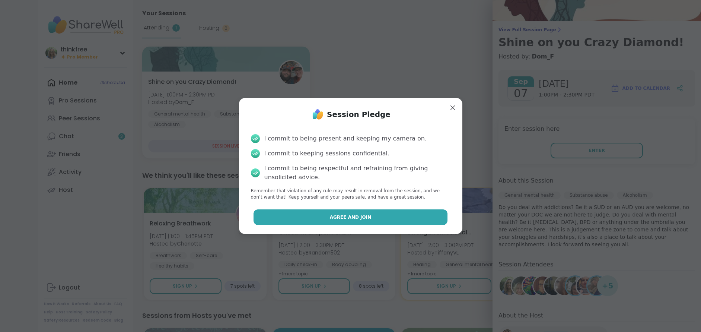
click at [353, 216] on span "Agree and Join" at bounding box center [351, 217] width 42 height 7
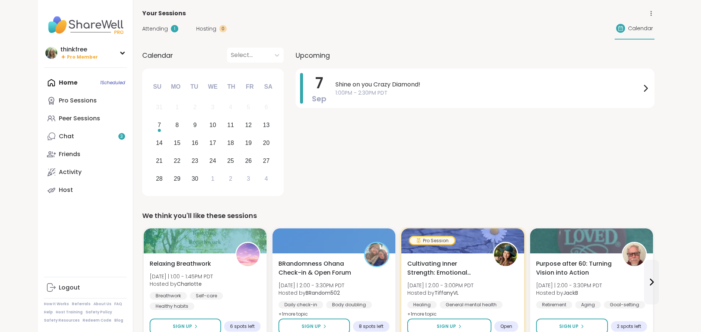
click at [158, 29] on span "Attending" at bounding box center [155, 29] width 26 height 8
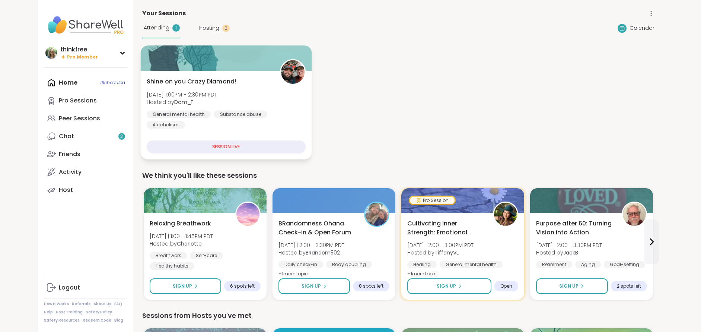
click at [208, 80] on span "Shine on you Crazy Diamond!" at bounding box center [191, 81] width 90 height 9
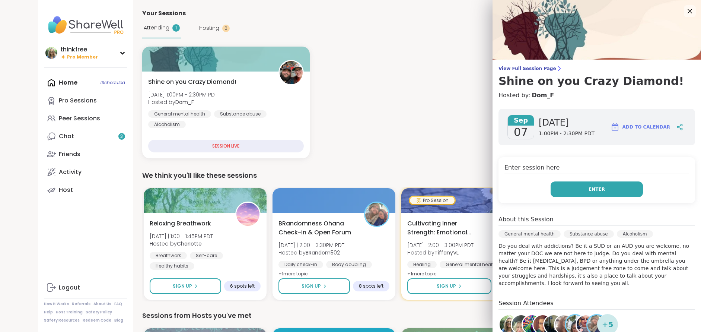
click at [597, 189] on span "Enter" at bounding box center [596, 189] width 16 height 7
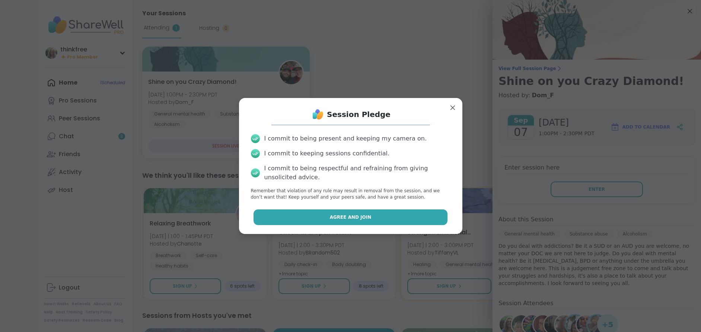
click at [345, 218] on span "Agree and Join" at bounding box center [351, 217] width 42 height 7
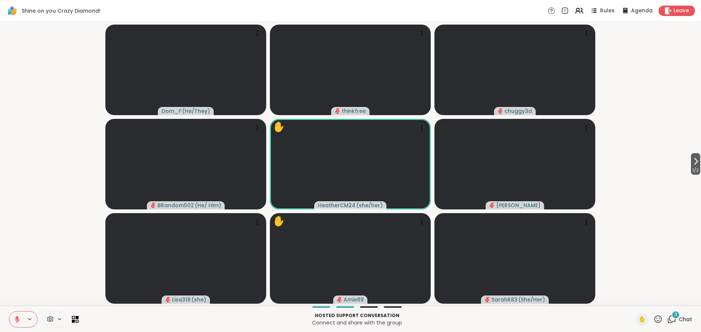
click at [658, 318] on icon at bounding box center [657, 318] width 9 height 9
click at [635, 299] on span "❤️" at bounding box center [635, 299] width 7 height 9
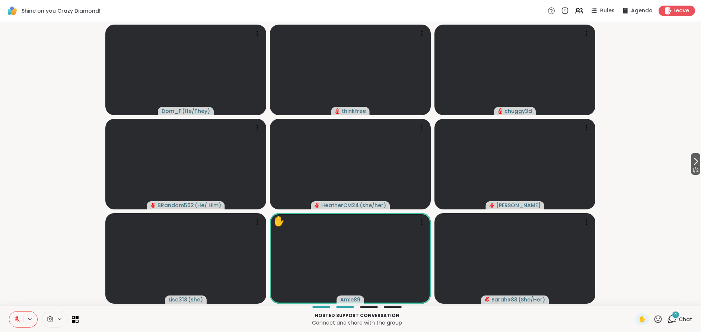
click at [657, 318] on icon at bounding box center [657, 318] width 9 height 9
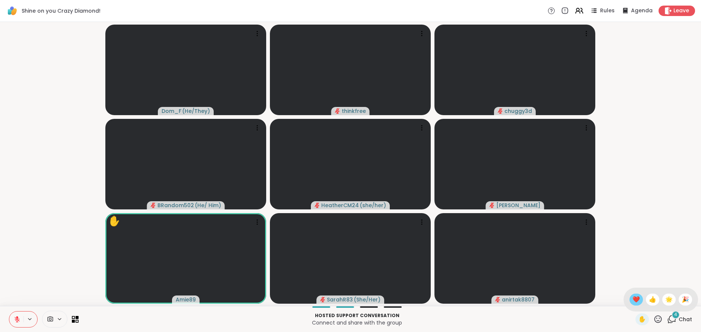
click at [635, 299] on span "❤️" at bounding box center [635, 299] width 7 height 9
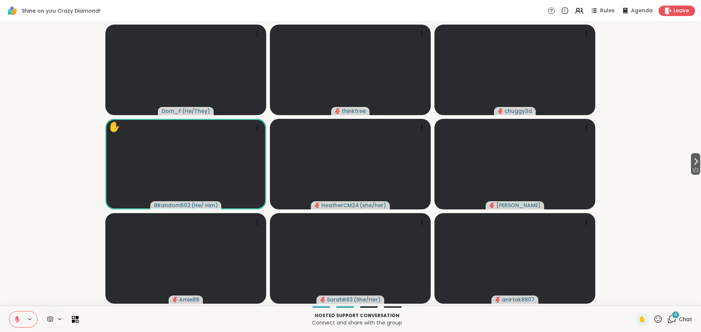
click at [656, 318] on icon at bounding box center [657, 318] width 9 height 9
click at [638, 300] on span "❤️" at bounding box center [635, 299] width 7 height 9
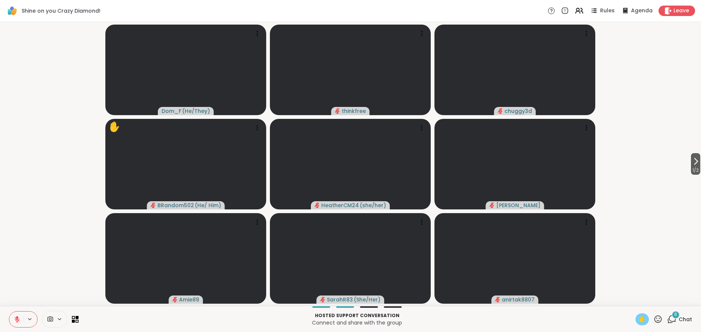
click at [641, 318] on span "✋" at bounding box center [641, 319] width 7 height 9
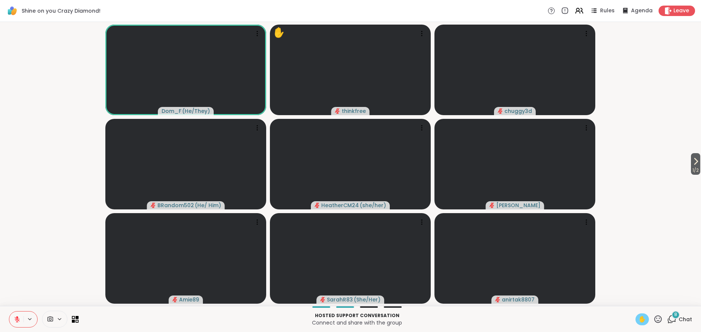
click at [15, 318] on icon at bounding box center [17, 318] width 5 height 5
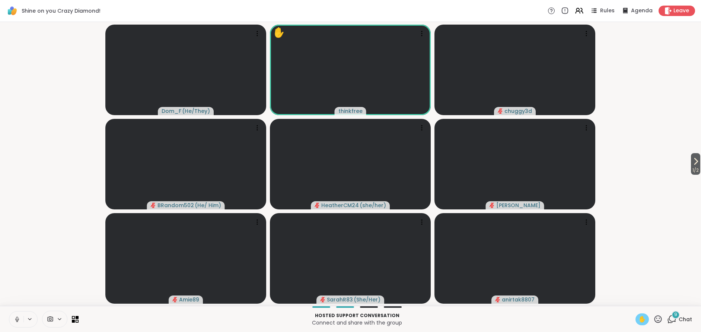
click at [643, 316] on span "✋" at bounding box center [641, 319] width 7 height 9
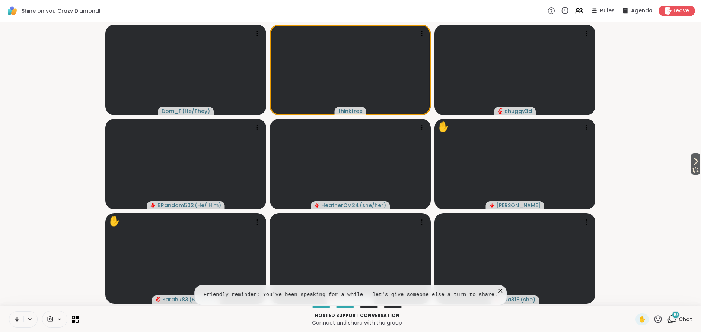
click at [16, 318] on icon at bounding box center [17, 319] width 7 height 7
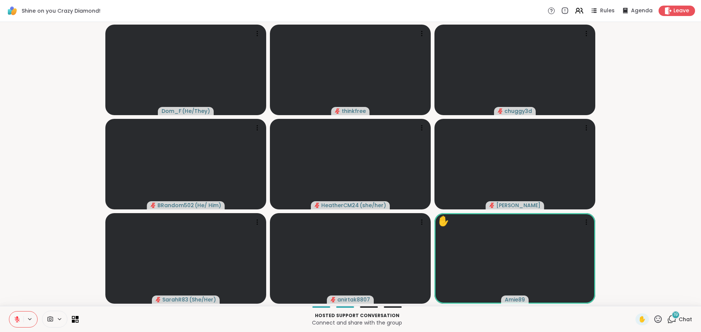
click at [680, 318] on span "Chat" at bounding box center [685, 318] width 13 height 7
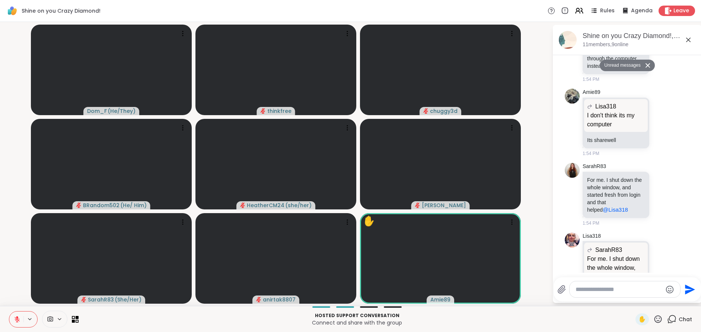
scroll to position [3363, 0]
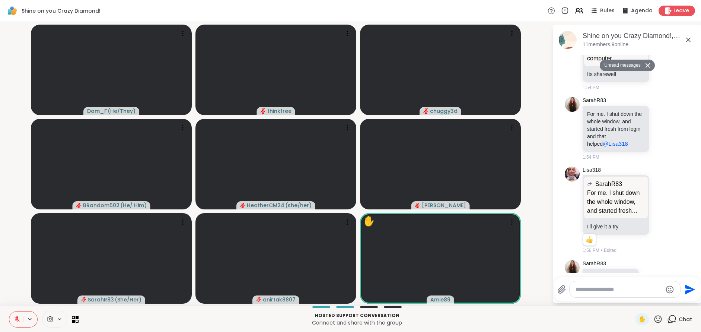
click at [687, 318] on span "Chat" at bounding box center [685, 318] width 13 height 7
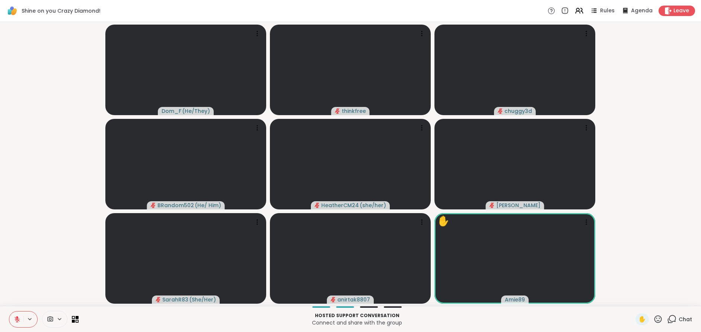
click at [656, 317] on icon at bounding box center [657, 318] width 7 height 7
click at [636, 297] on span "❤️" at bounding box center [635, 299] width 7 height 9
click at [658, 318] on icon at bounding box center [657, 318] width 9 height 9
click at [637, 300] on span "❤️" at bounding box center [635, 299] width 7 height 9
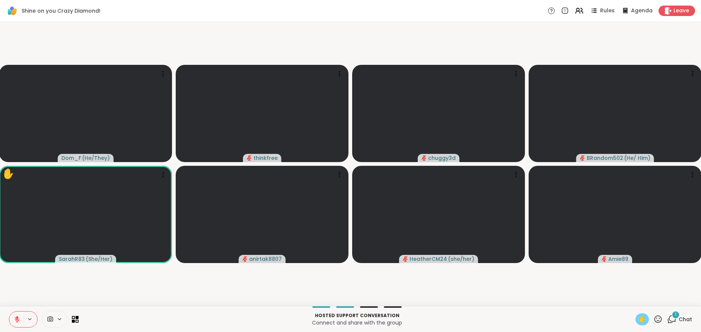
click at [645, 318] on span "✋" at bounding box center [641, 319] width 7 height 9
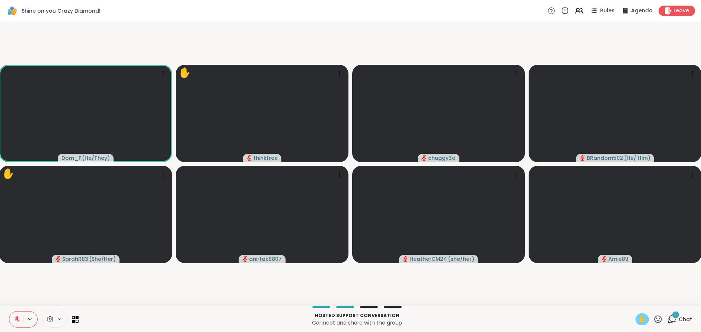
click at [641, 316] on span "✋" at bounding box center [641, 319] width 7 height 9
click at [12, 318] on button at bounding box center [16, 319] width 14 height 16
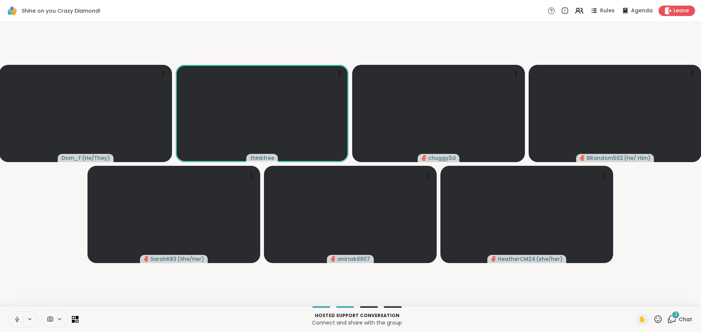
click at [16, 318] on icon at bounding box center [17, 317] width 2 height 3
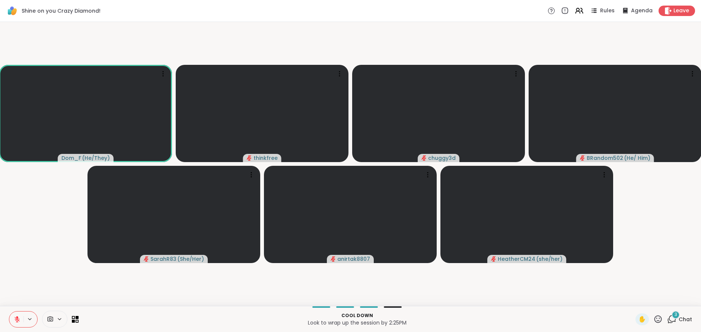
click at [685, 316] on span "Chat" at bounding box center [685, 318] width 13 height 7
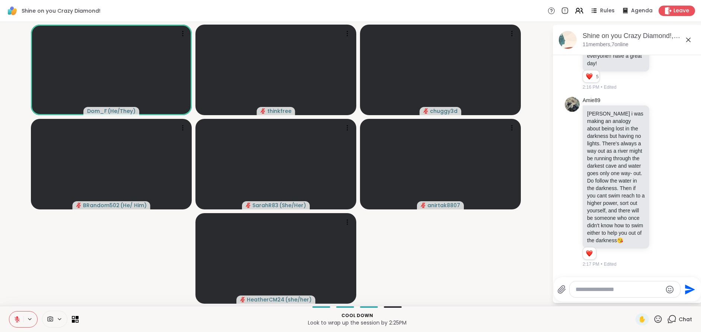
scroll to position [3685, 0]
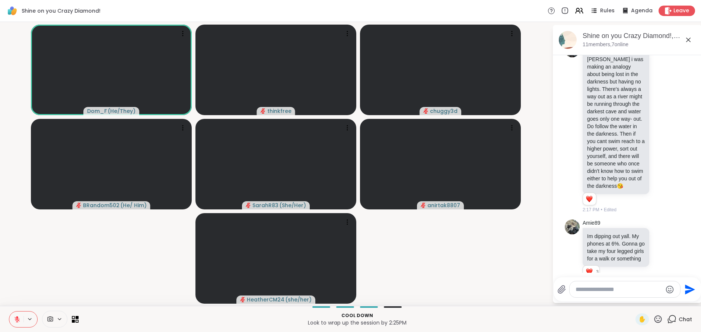
click at [687, 319] on span "Chat" at bounding box center [685, 318] width 13 height 7
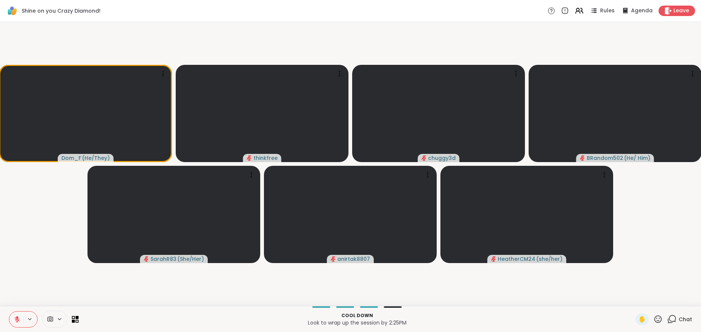
click at [15, 316] on icon at bounding box center [17, 319] width 7 height 7
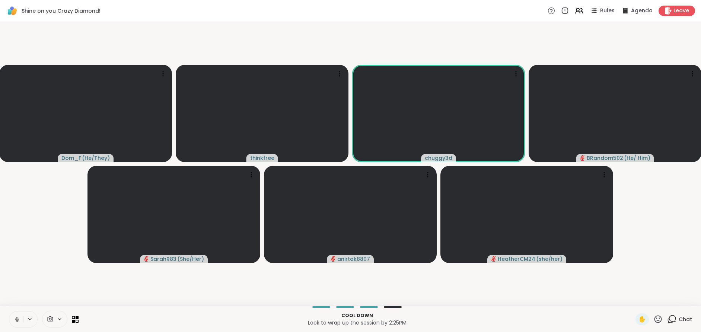
click at [16, 318] on icon at bounding box center [17, 317] width 2 height 3
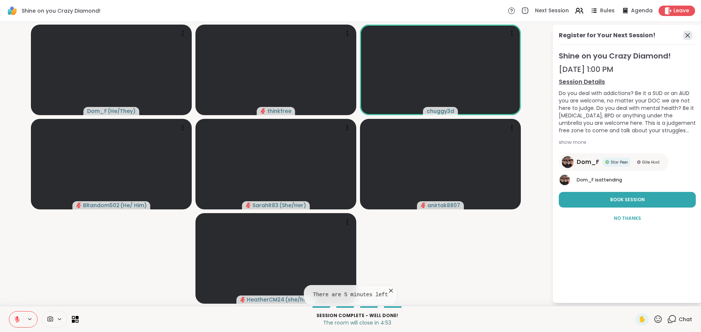
click at [687, 34] on icon at bounding box center [687, 35] width 9 height 9
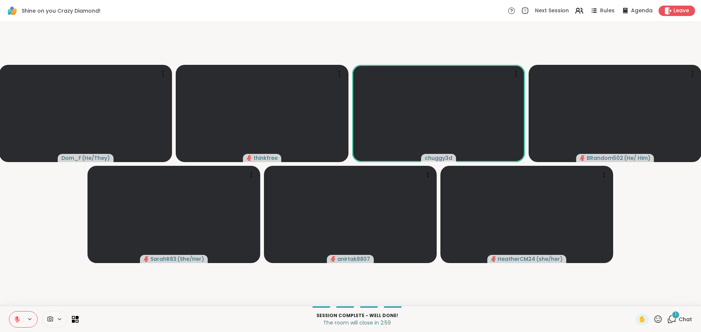
click at [686, 319] on span "Chat" at bounding box center [685, 318] width 13 height 7
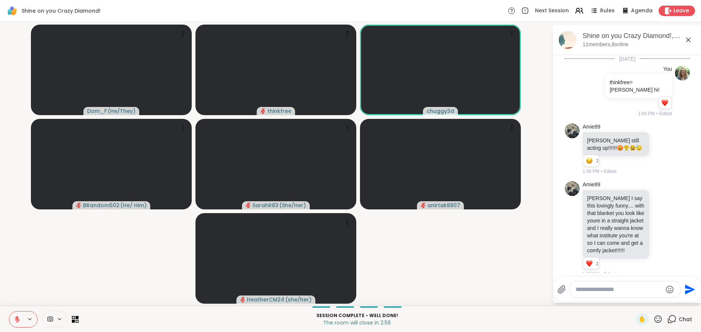
scroll to position [3743, 0]
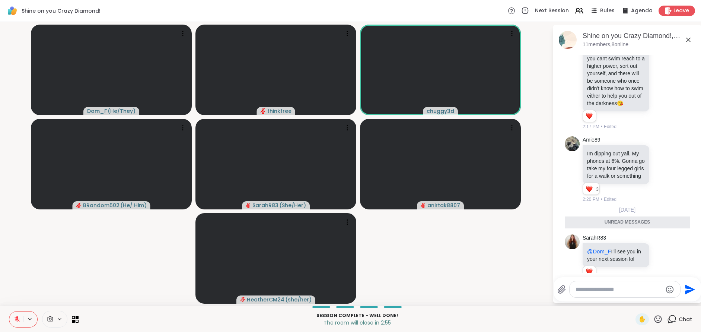
click at [687, 321] on span "Chat" at bounding box center [685, 318] width 13 height 7
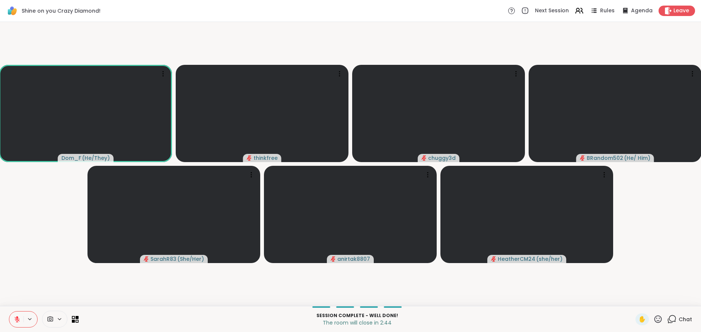
click at [660, 318] on icon at bounding box center [657, 318] width 9 height 9
click at [637, 299] on span "❤️" at bounding box center [635, 299] width 7 height 9
click at [657, 318] on icon at bounding box center [657, 318] width 7 height 7
click at [669, 299] on span "🌟" at bounding box center [668, 299] width 7 height 9
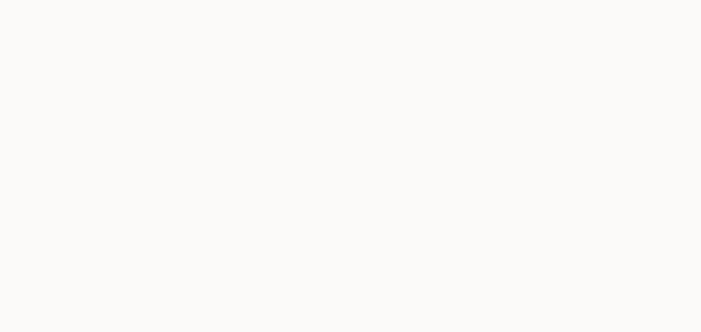
click at [15, 317] on body "*" at bounding box center [350, 166] width 701 height 332
